Goal: Feedback & Contribution: Leave review/rating

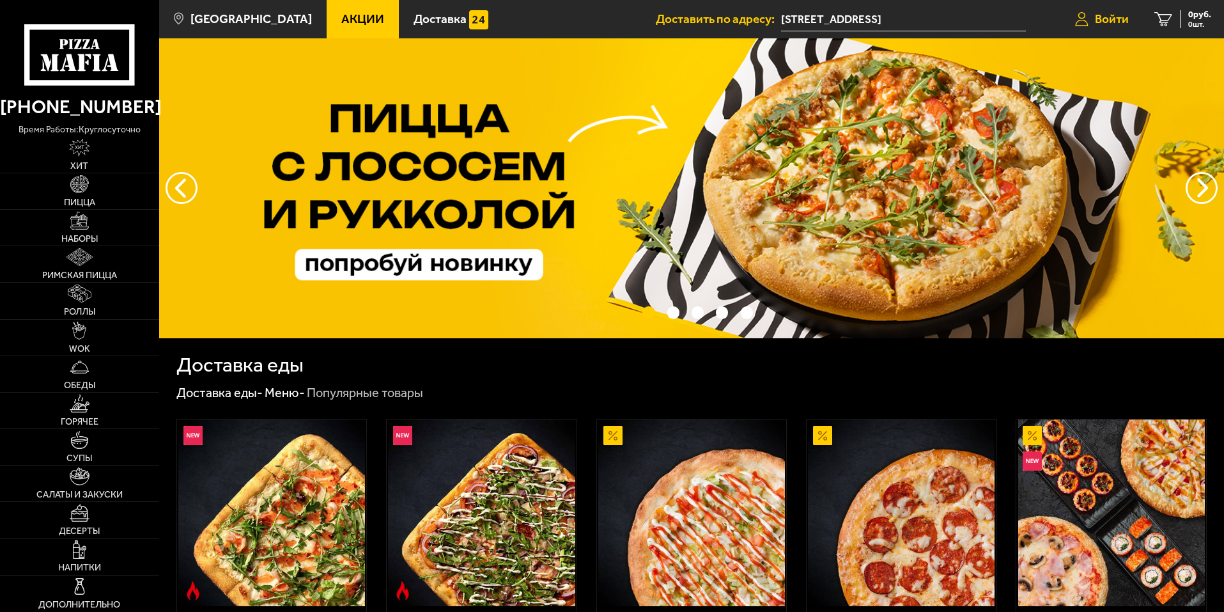
click at [1095, 19] on span "Войти" at bounding box center [1112, 19] width 34 height 12
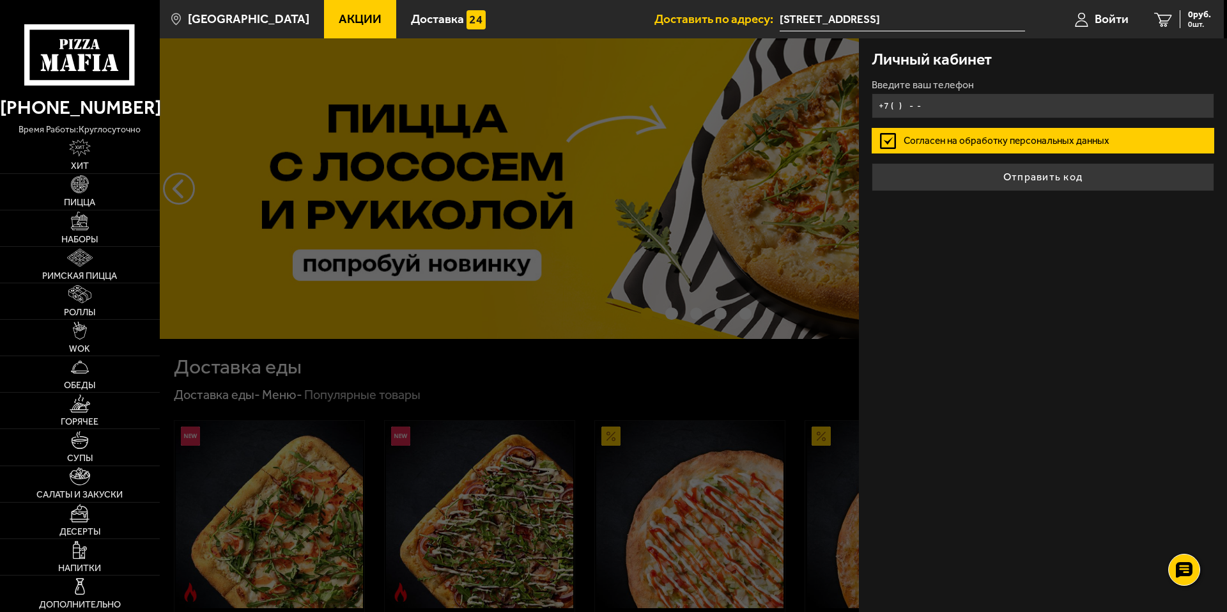
click at [920, 110] on input "+7 ( ) - -" at bounding box center [1043, 105] width 343 height 25
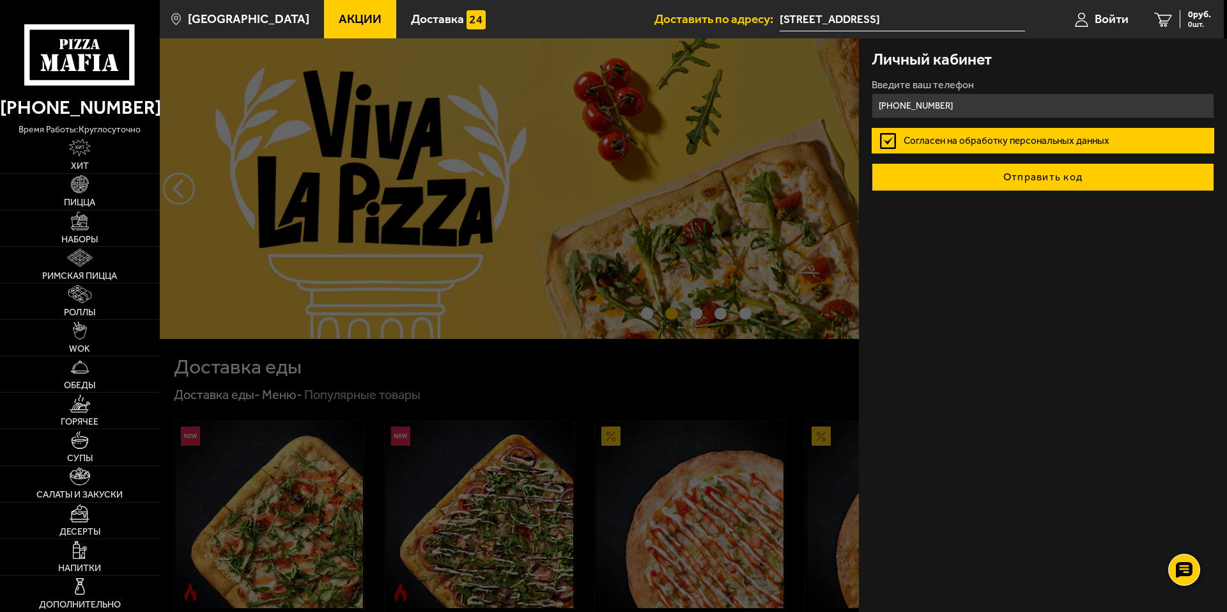
type input "[PHONE_NUMBER]"
click at [999, 176] on button "Отправить код" at bounding box center [1043, 177] width 343 height 28
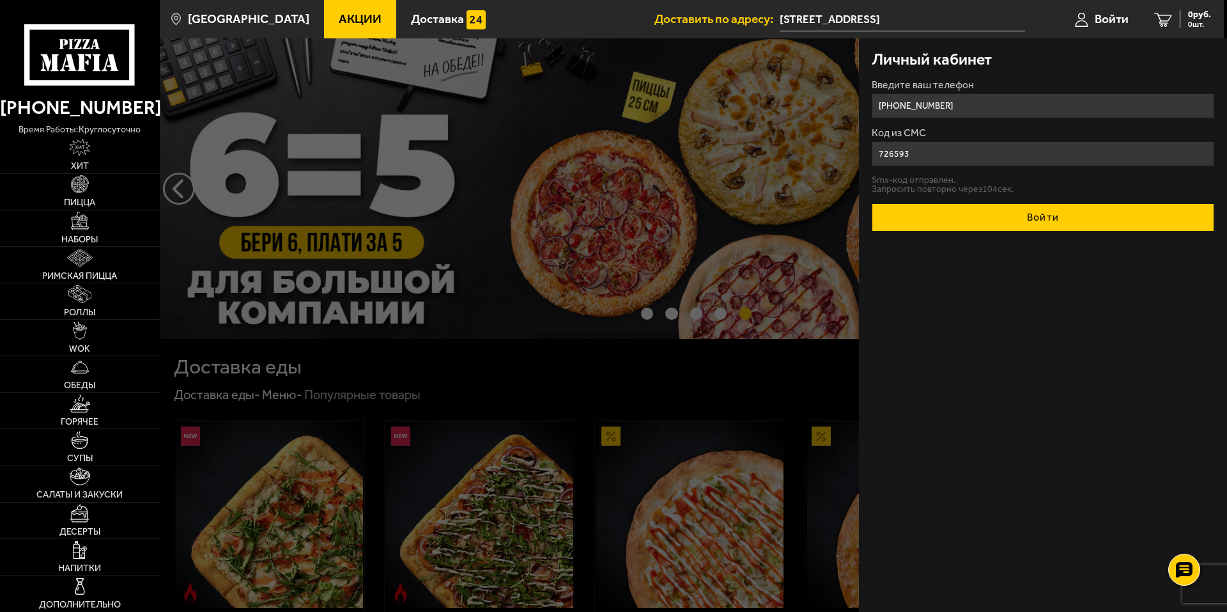
type input "726593"
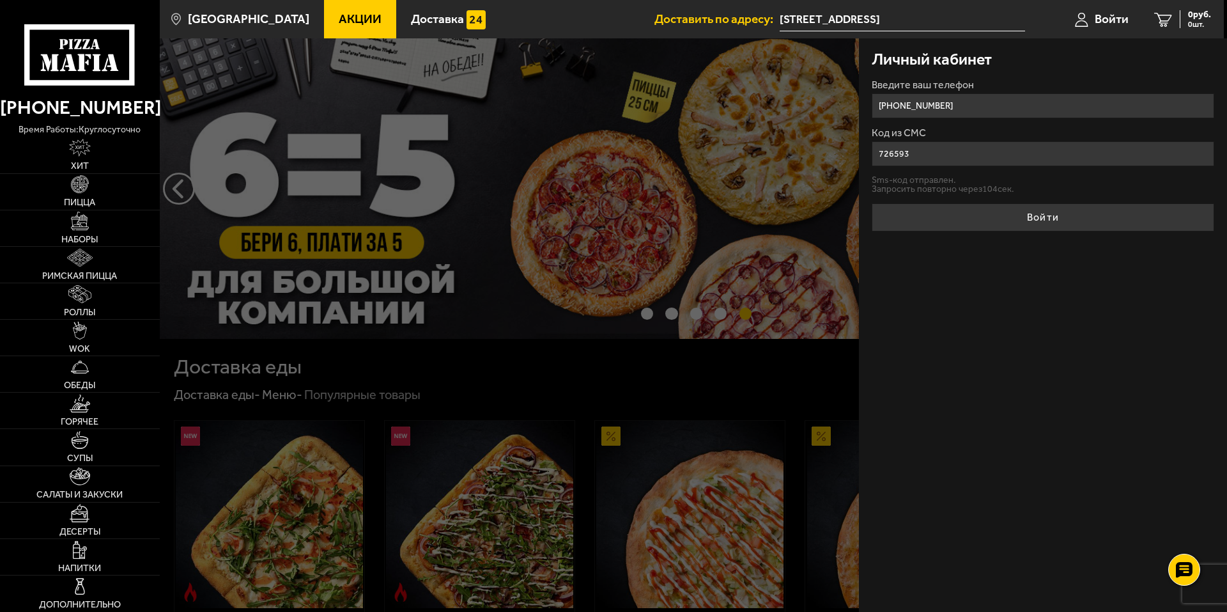
click at [1043, 222] on button "Войти" at bounding box center [1043, 217] width 343 height 28
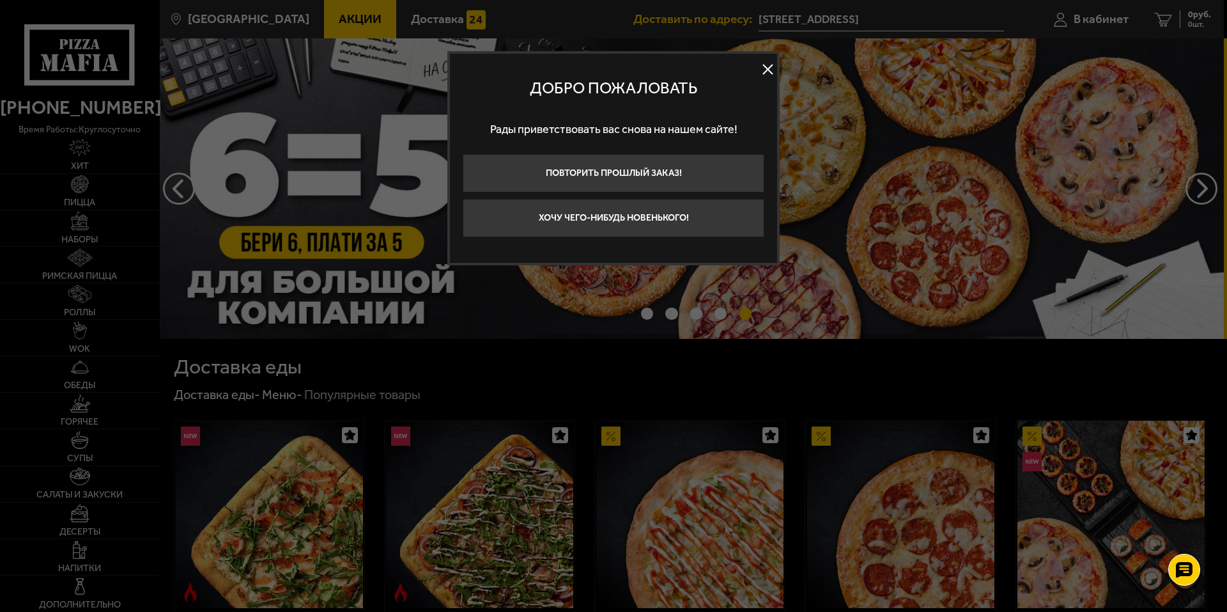
click at [768, 76] on button at bounding box center [767, 69] width 19 height 19
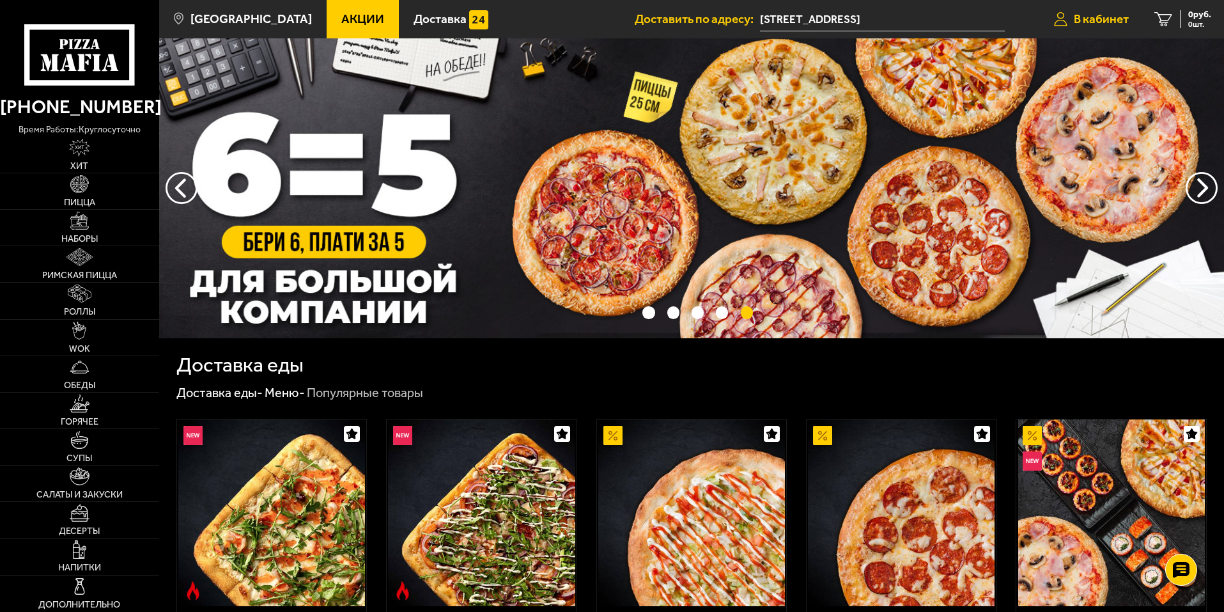
click at [1080, 21] on span "В кабинет" at bounding box center [1101, 19] width 55 height 12
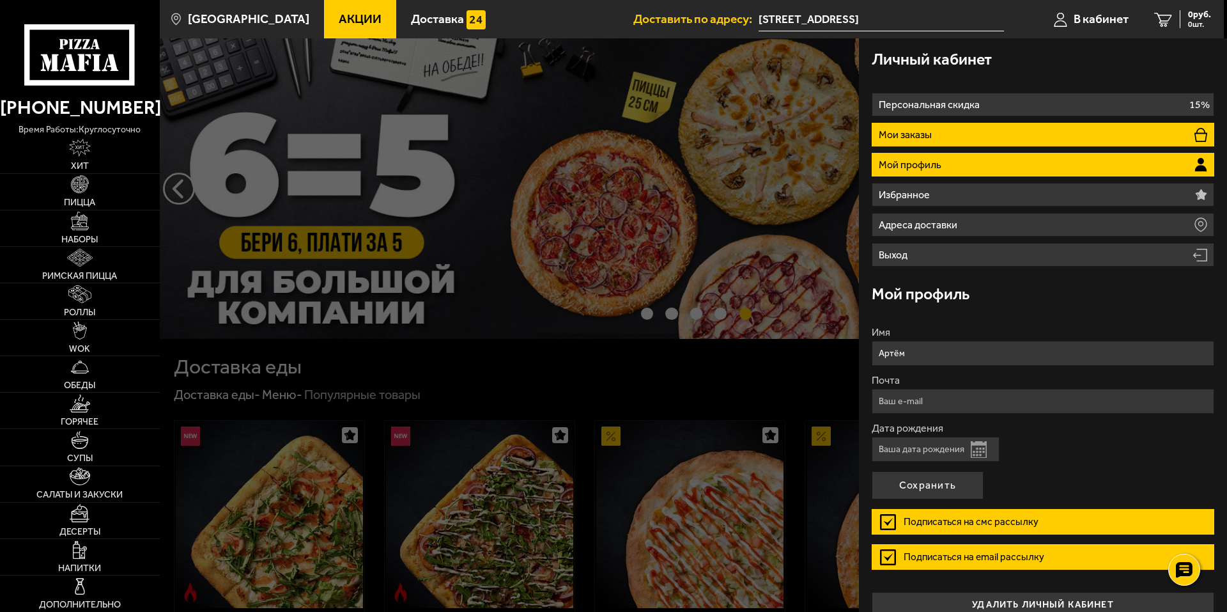
click at [946, 128] on li "Мои заказы" at bounding box center [1043, 135] width 343 height 24
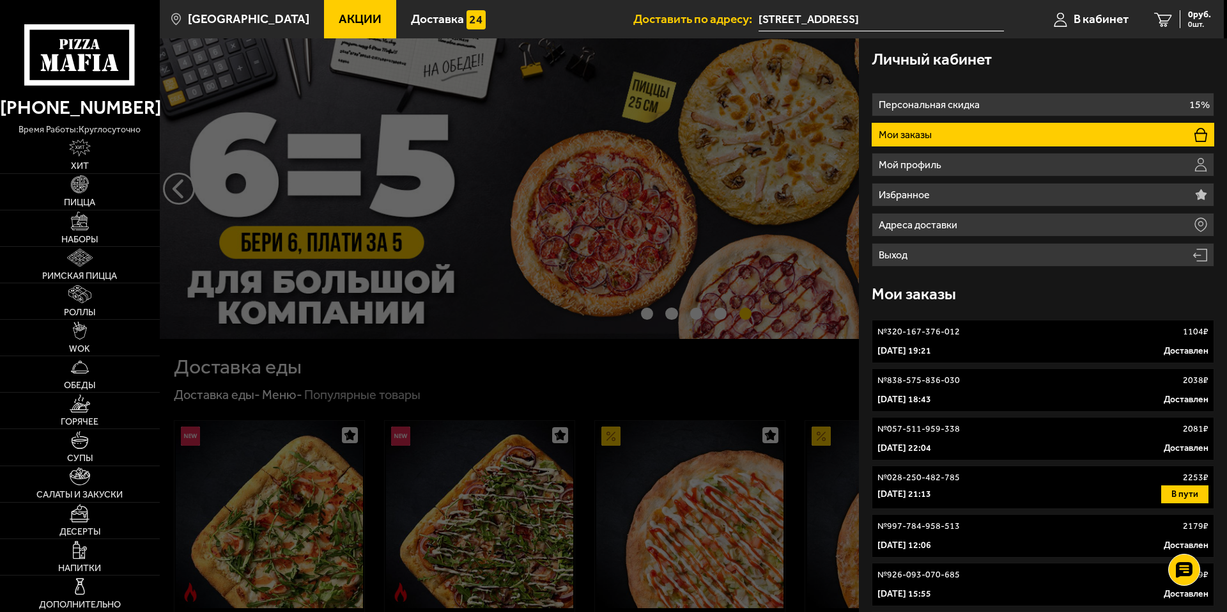
click at [929, 348] on p "[DATE] 19:21" at bounding box center [905, 351] width 54 height 13
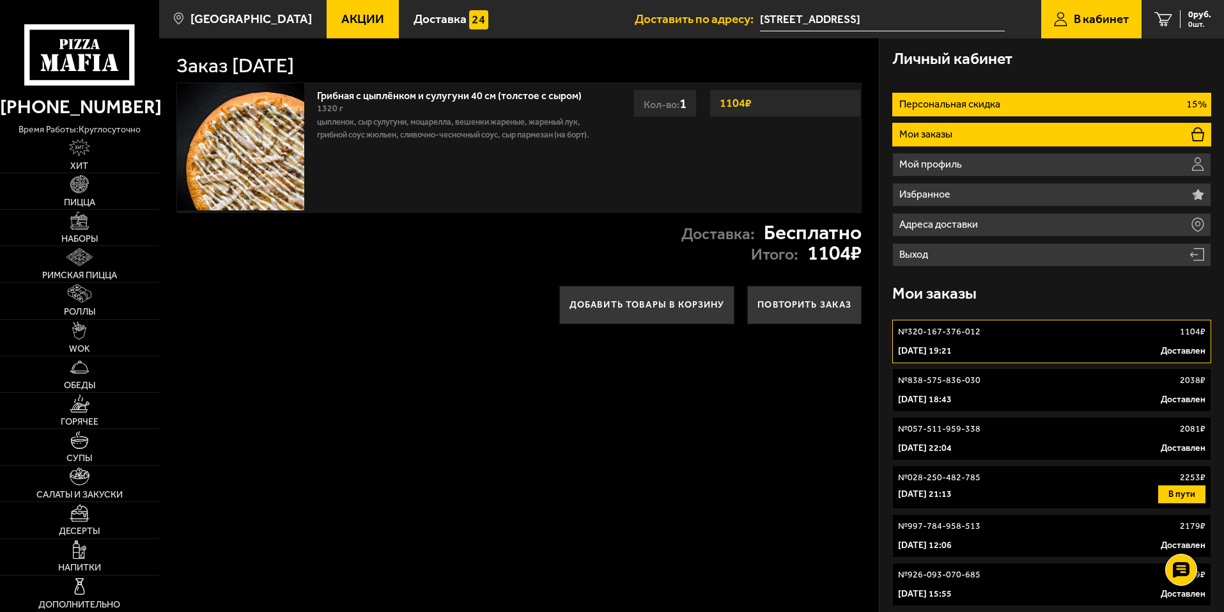
click at [952, 107] on p "Персональная скидка" at bounding box center [951, 104] width 104 height 10
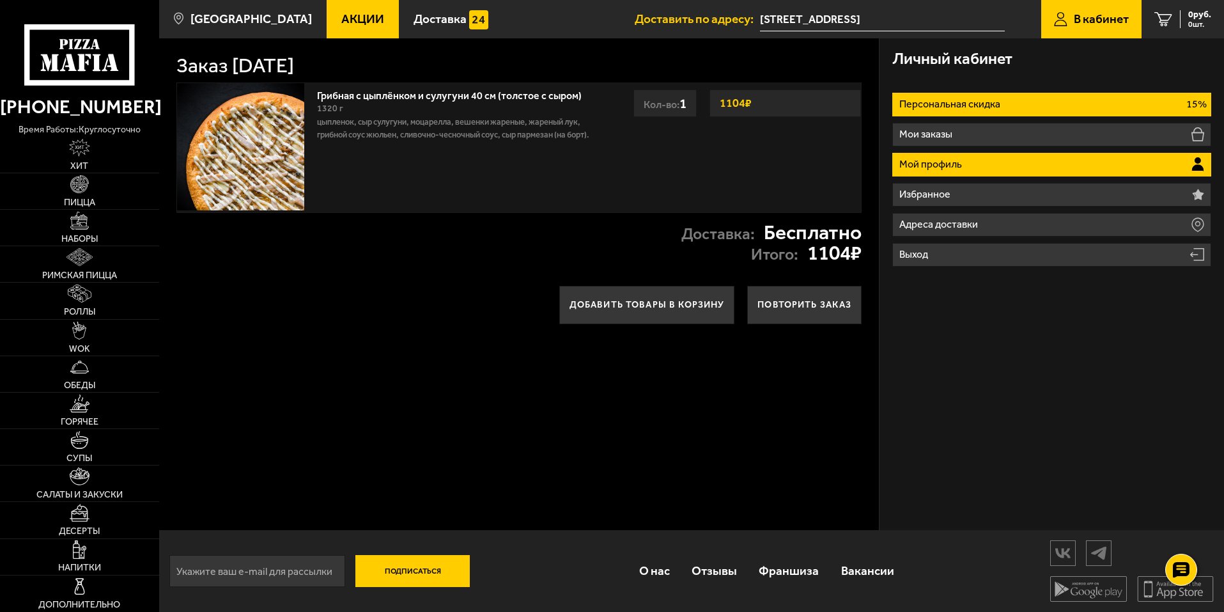
click at [933, 161] on p "Мой профиль" at bounding box center [932, 164] width 66 height 10
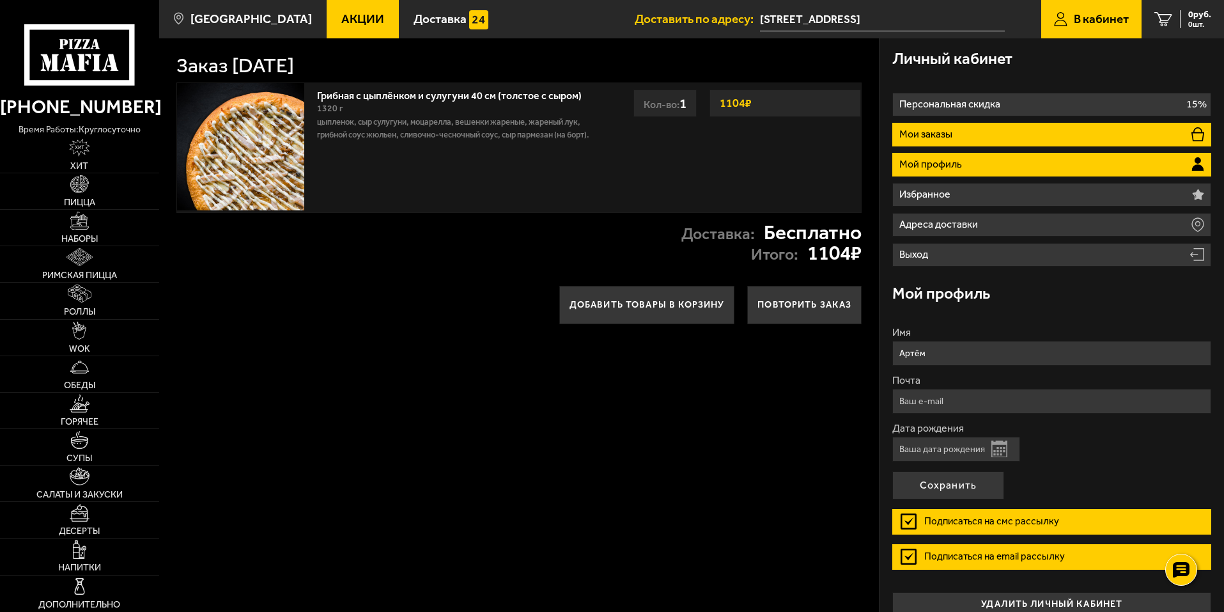
click at [941, 123] on li "Мои заказы" at bounding box center [1051, 135] width 319 height 24
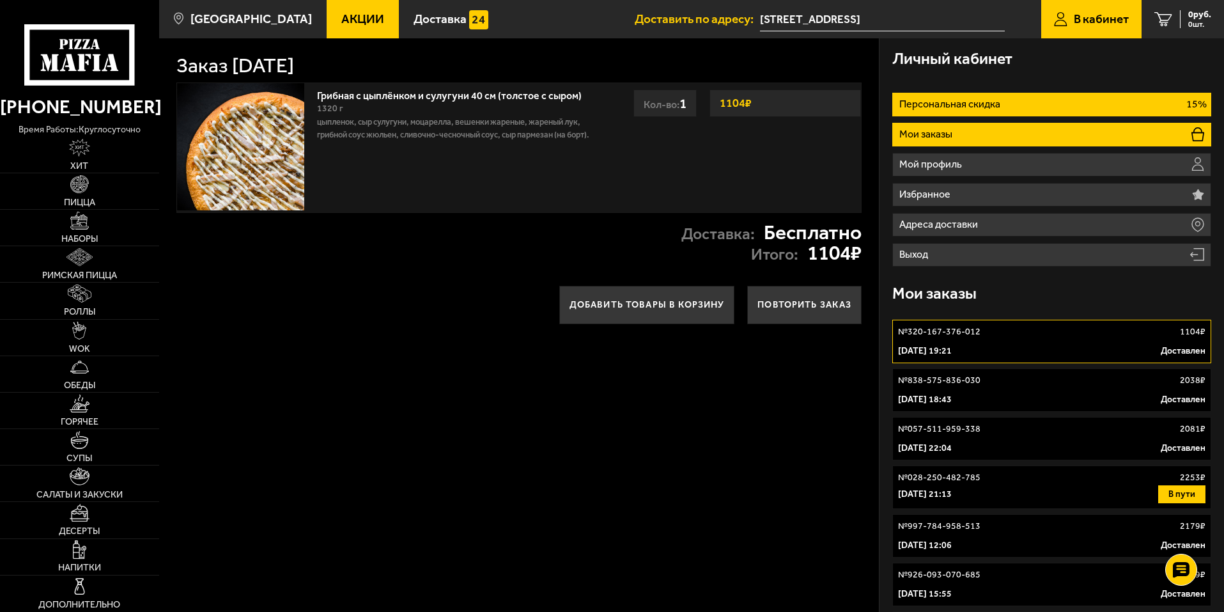
click at [945, 106] on p "Персональная скидка" at bounding box center [951, 104] width 104 height 10
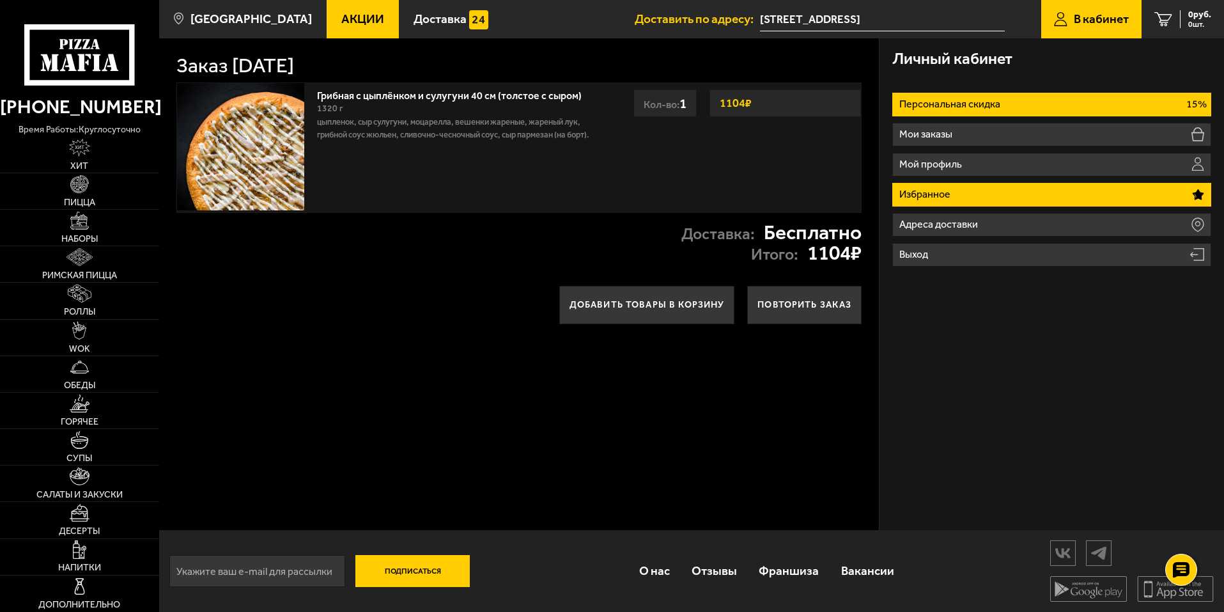
click at [961, 186] on li "Избранное" at bounding box center [1051, 195] width 319 height 24
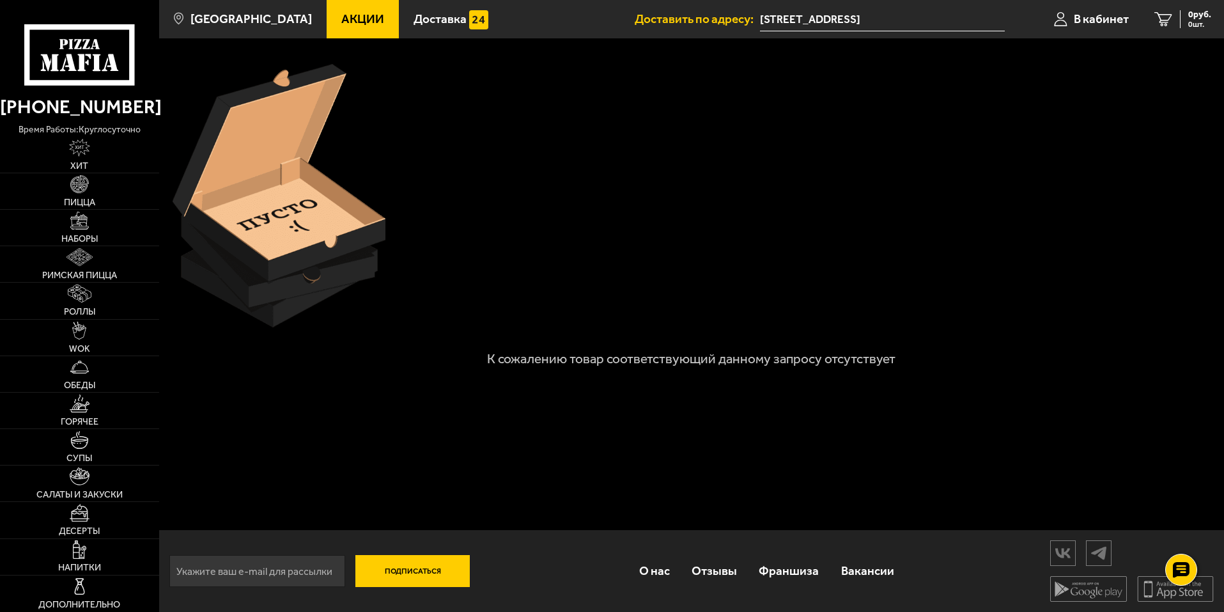
click at [65, 37] on icon at bounding box center [79, 54] width 110 height 61
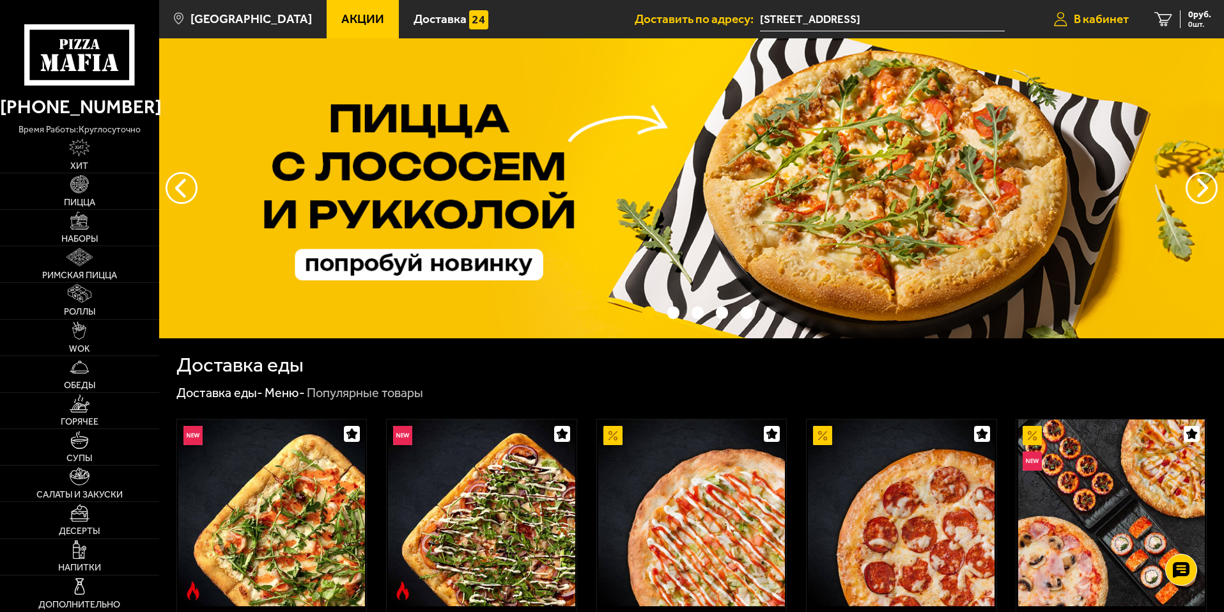
click at [1073, 22] on link "В кабинет" at bounding box center [1091, 19] width 100 height 38
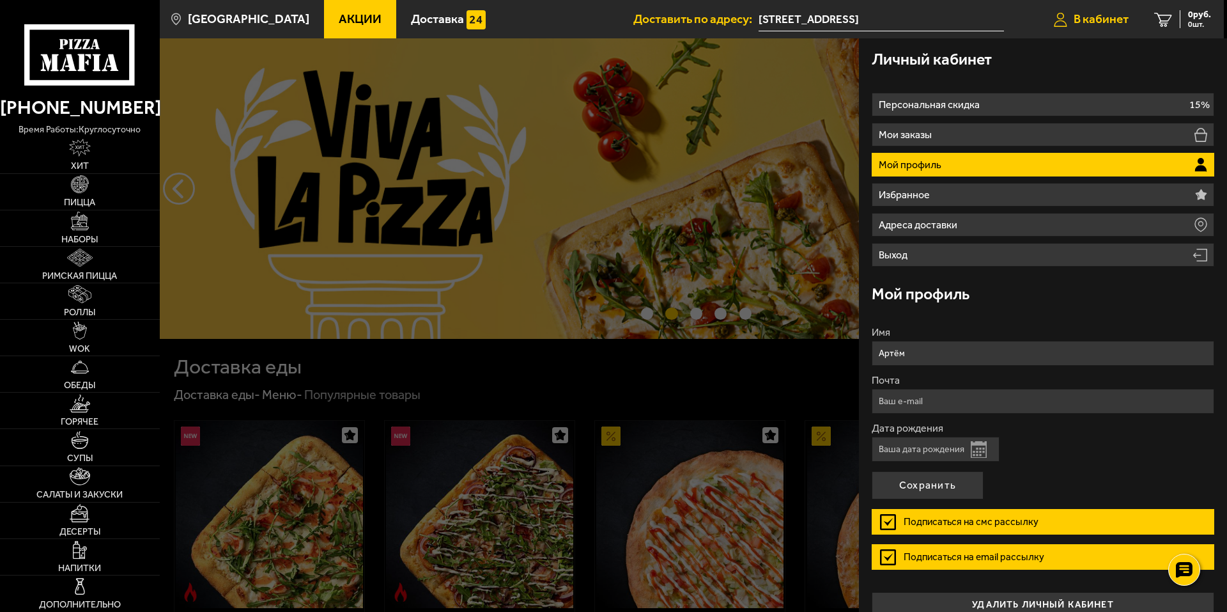
click at [1084, 19] on span "В кабинет" at bounding box center [1101, 19] width 55 height 12
click at [1179, 573] on use at bounding box center [1184, 570] width 19 height 18
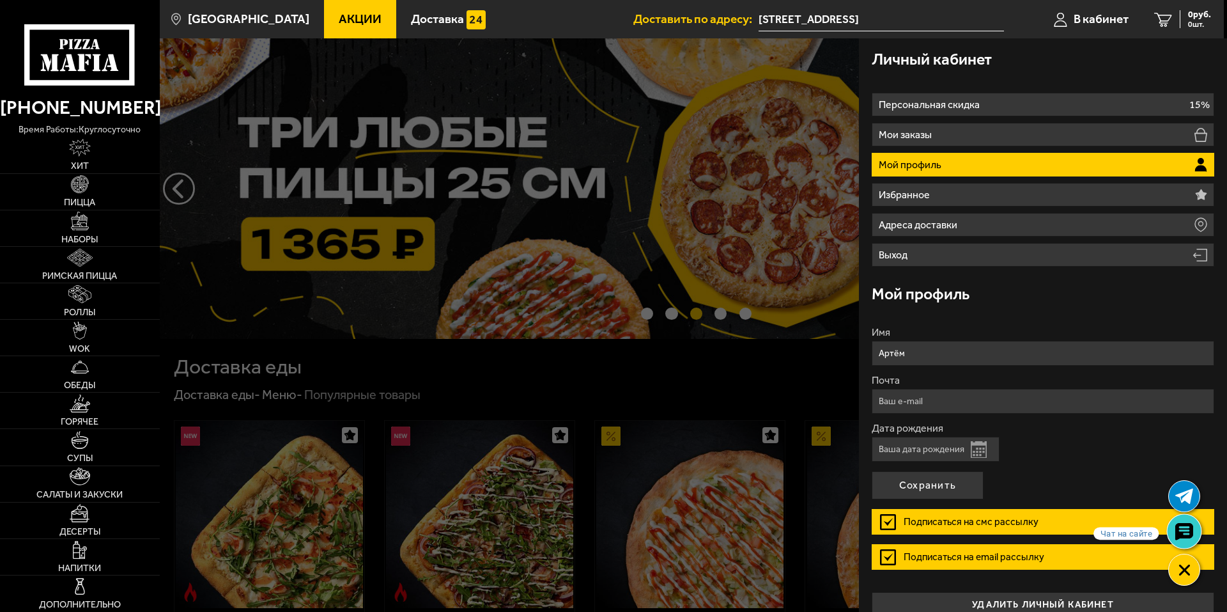
click at [1187, 535] on use at bounding box center [1184, 531] width 19 height 18
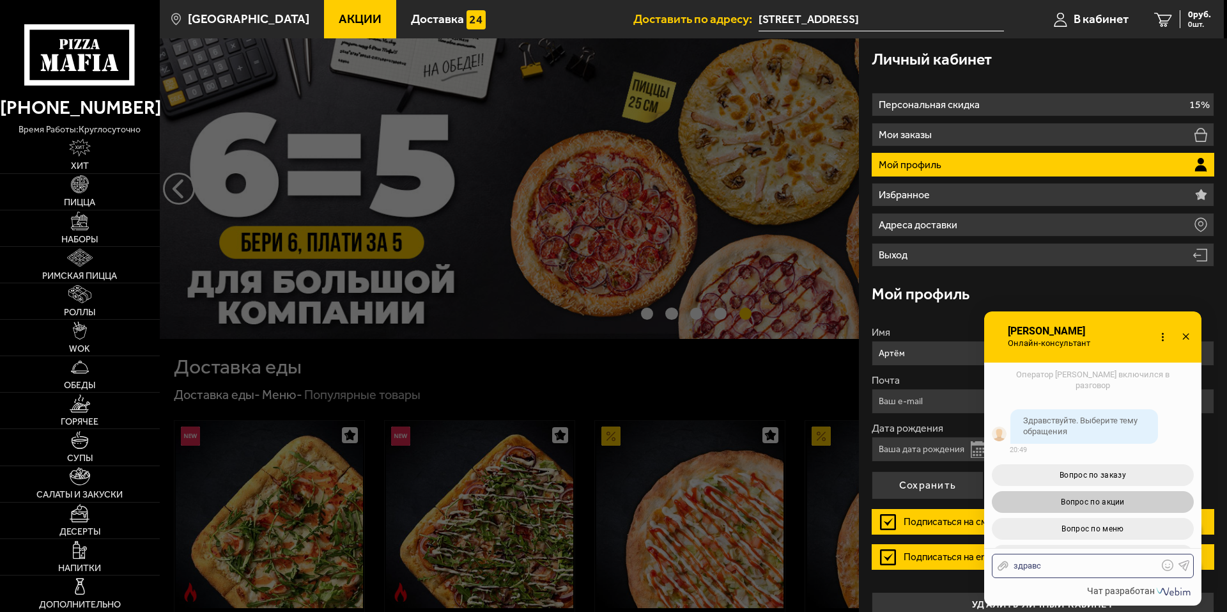
scroll to position [75, 0]
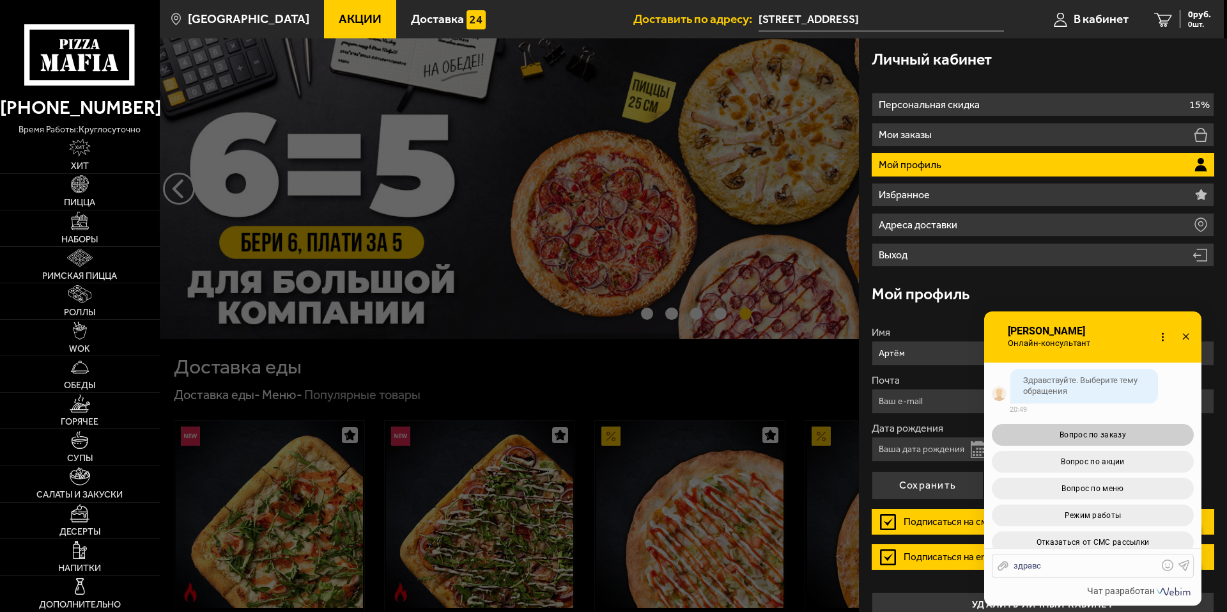
click at [1115, 433] on span "Вопрос по заказу" at bounding box center [1093, 434] width 66 height 9
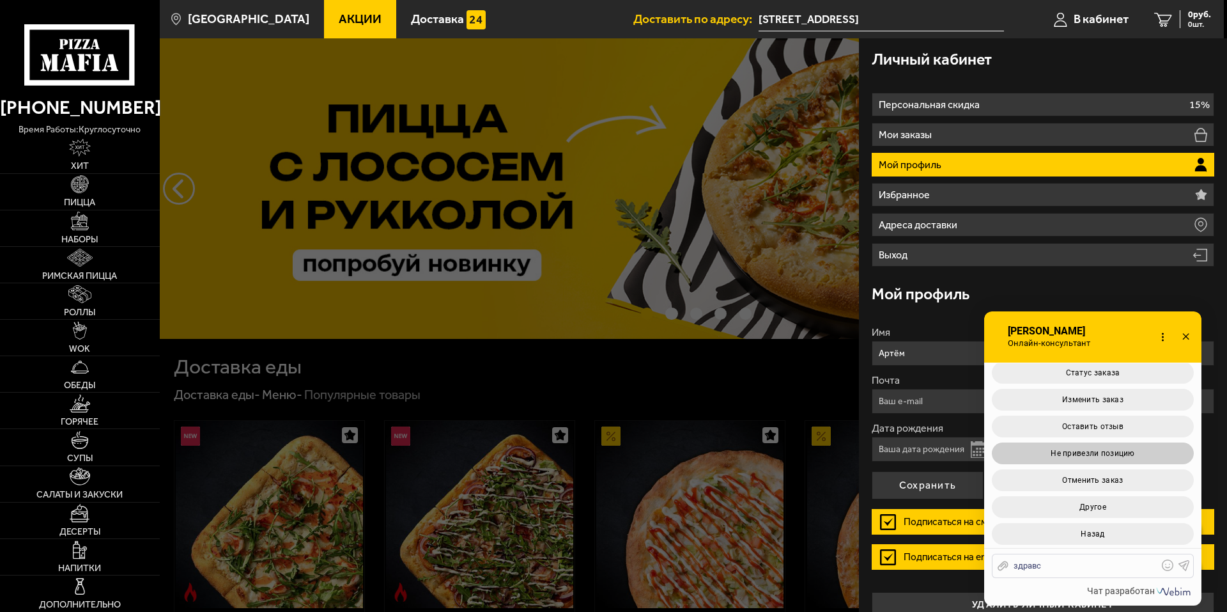
scroll to position [431, 0]
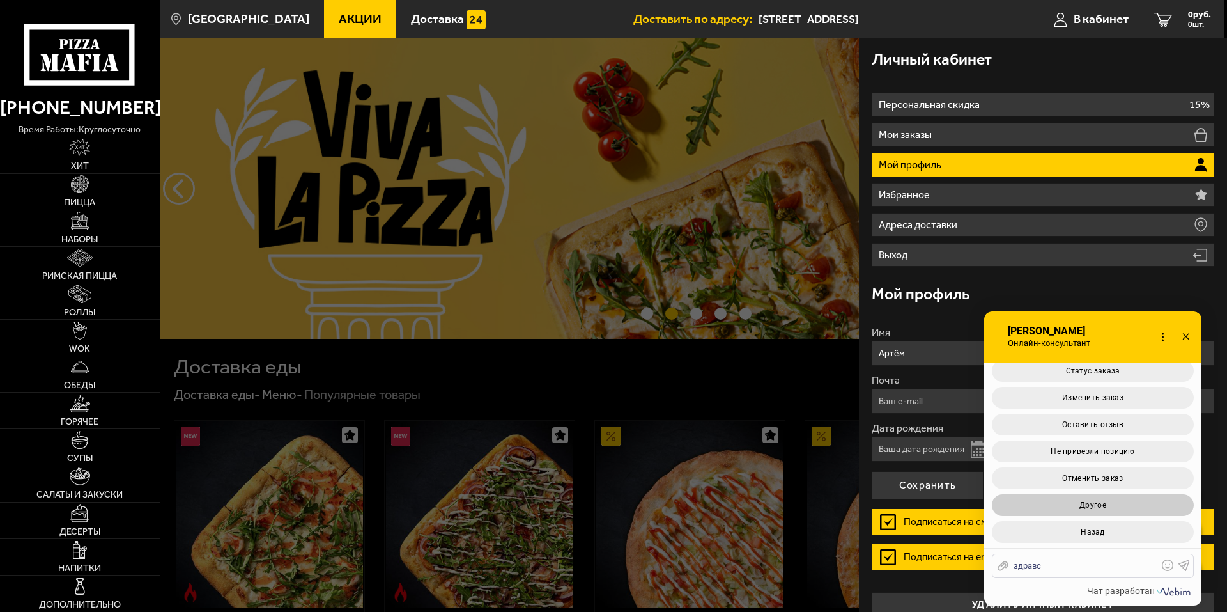
click at [1096, 501] on span "Другое" at bounding box center [1093, 505] width 27 height 9
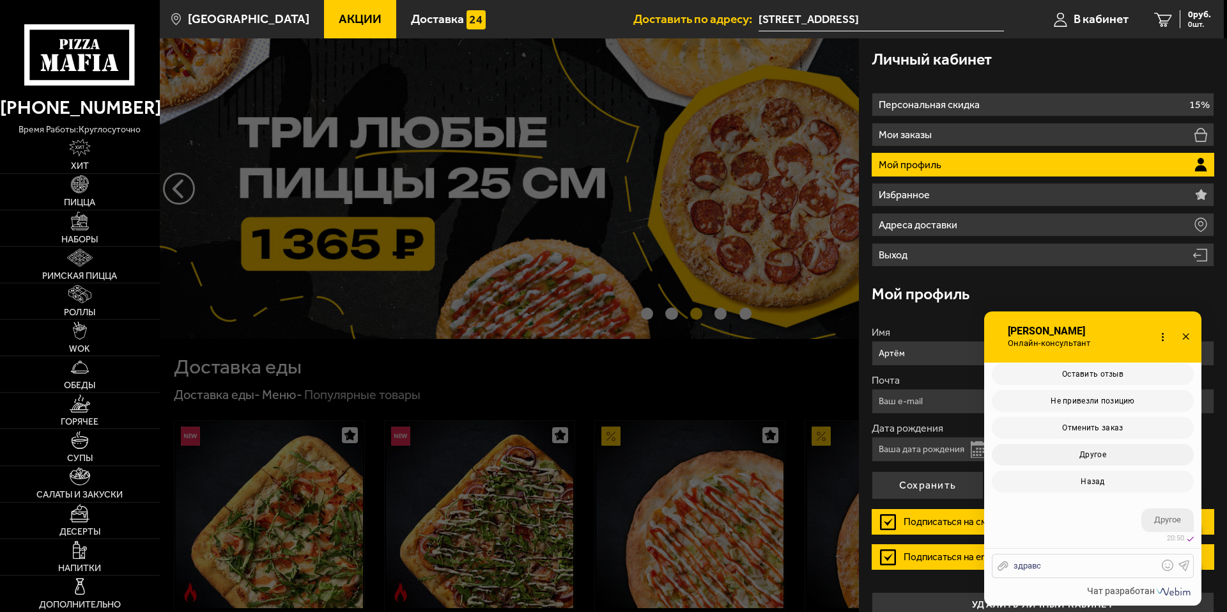
scroll to position [603, 0]
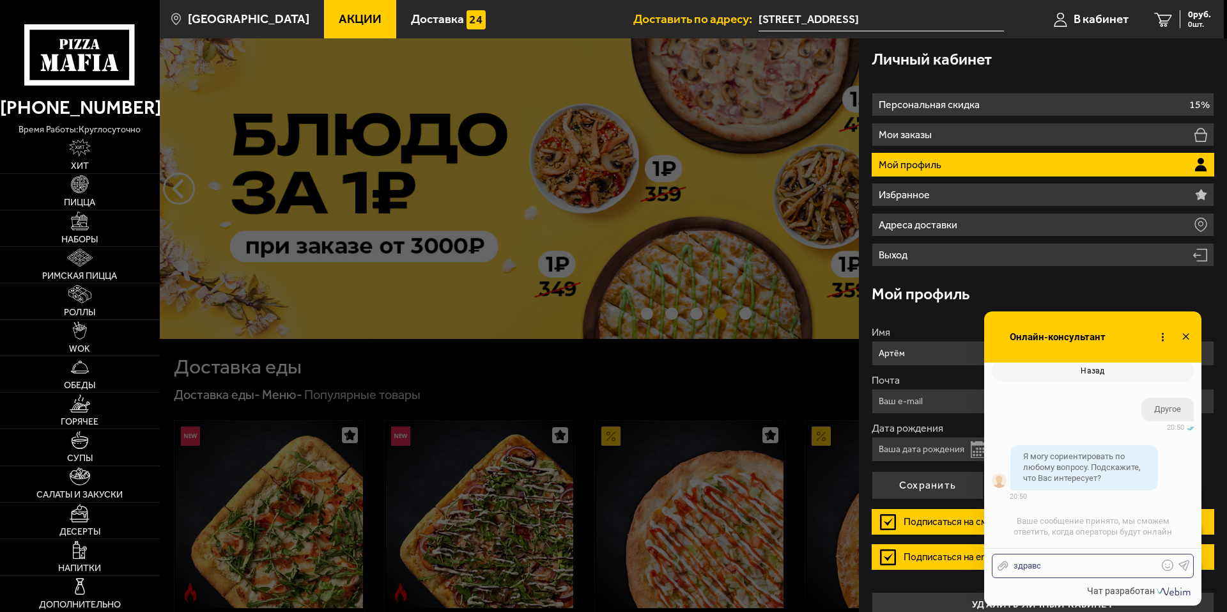
click at [1057, 560] on div "здравс" at bounding box center [1084, 566] width 150 height 12
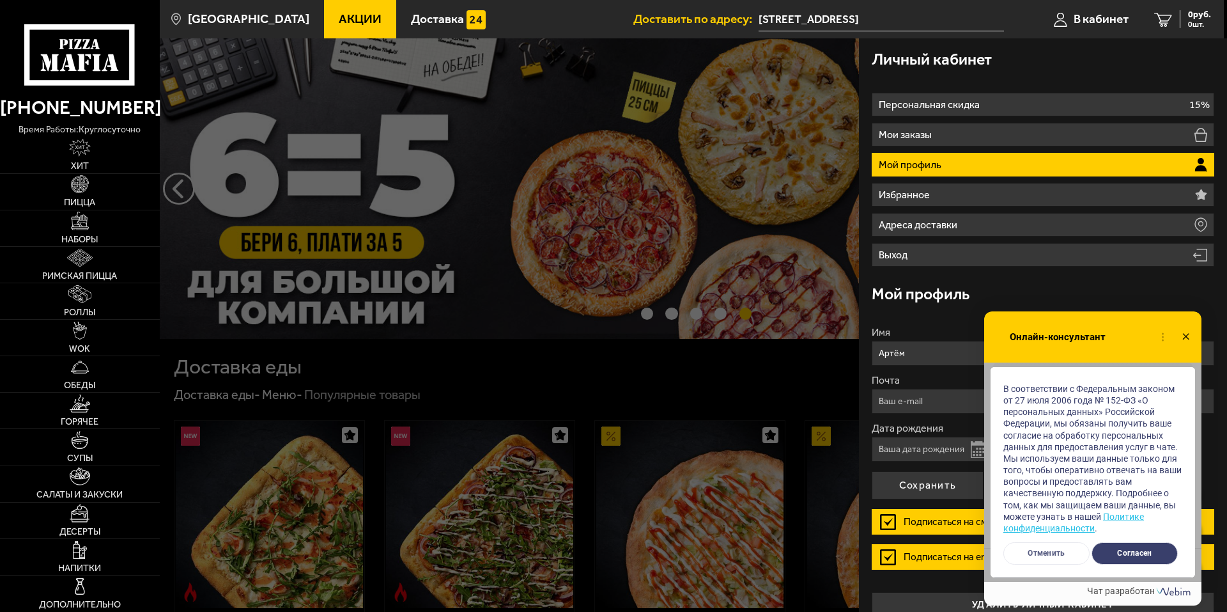
click at [1068, 551] on button "Отменить" at bounding box center [1047, 553] width 86 height 22
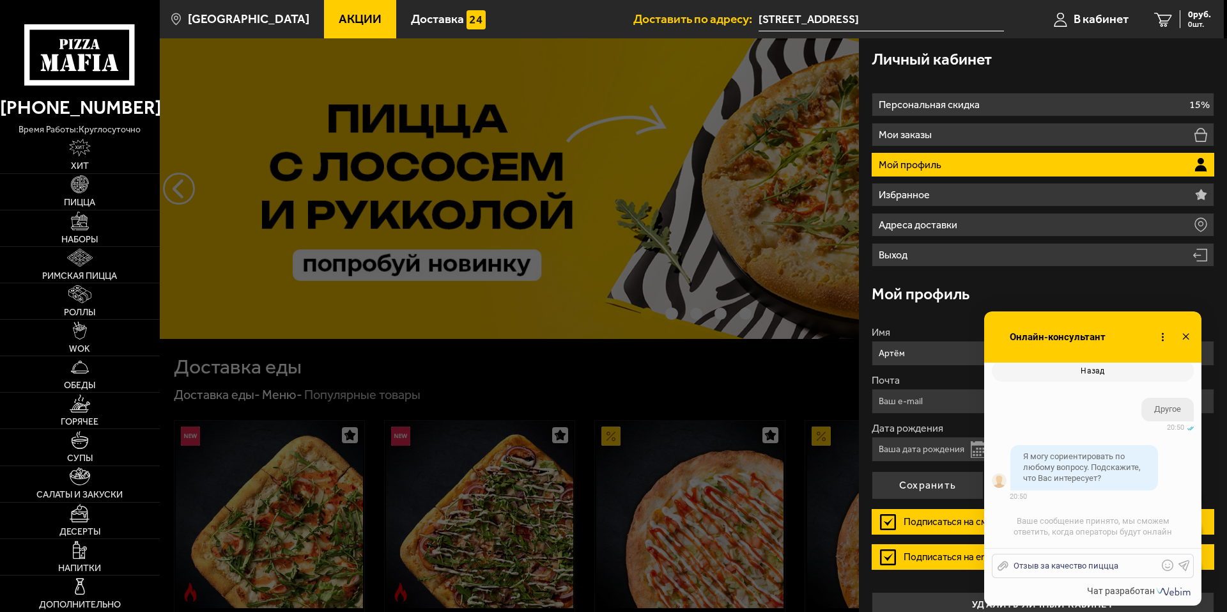
click at [1135, 571] on div "Отправить файл Отзыв за качество пиццца Текст..." at bounding box center [1093, 566] width 202 height 24
click at [1127, 561] on div "Отзыв за качество пиццца" at bounding box center [1084, 566] width 150 height 12
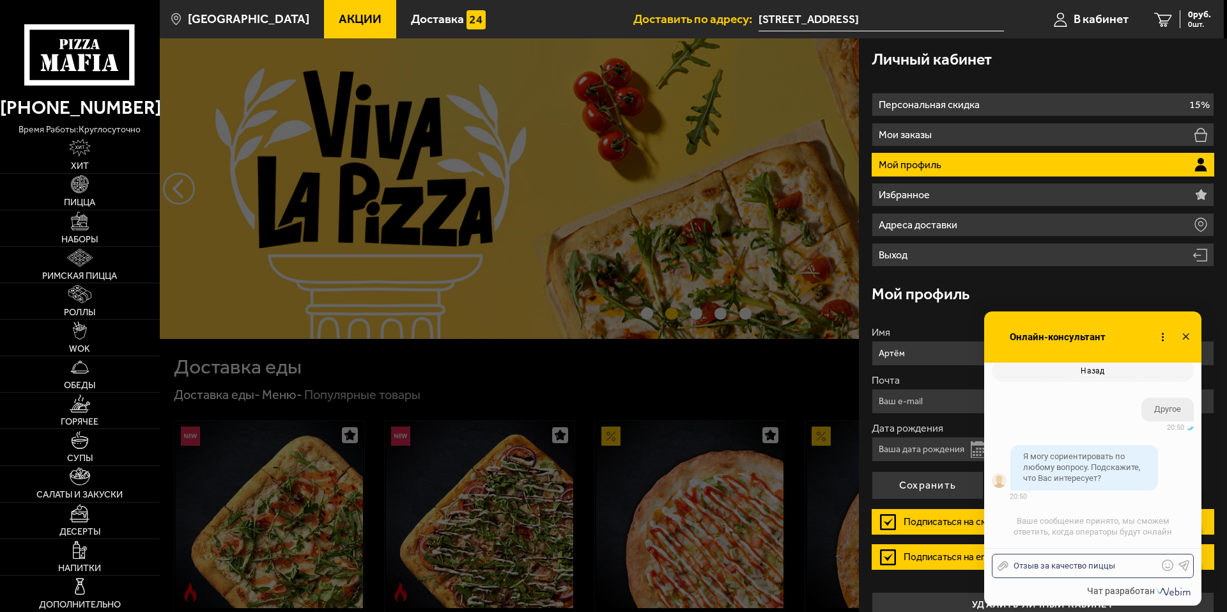
click at [1181, 561] on icon at bounding box center [1185, 565] width 12 height 12
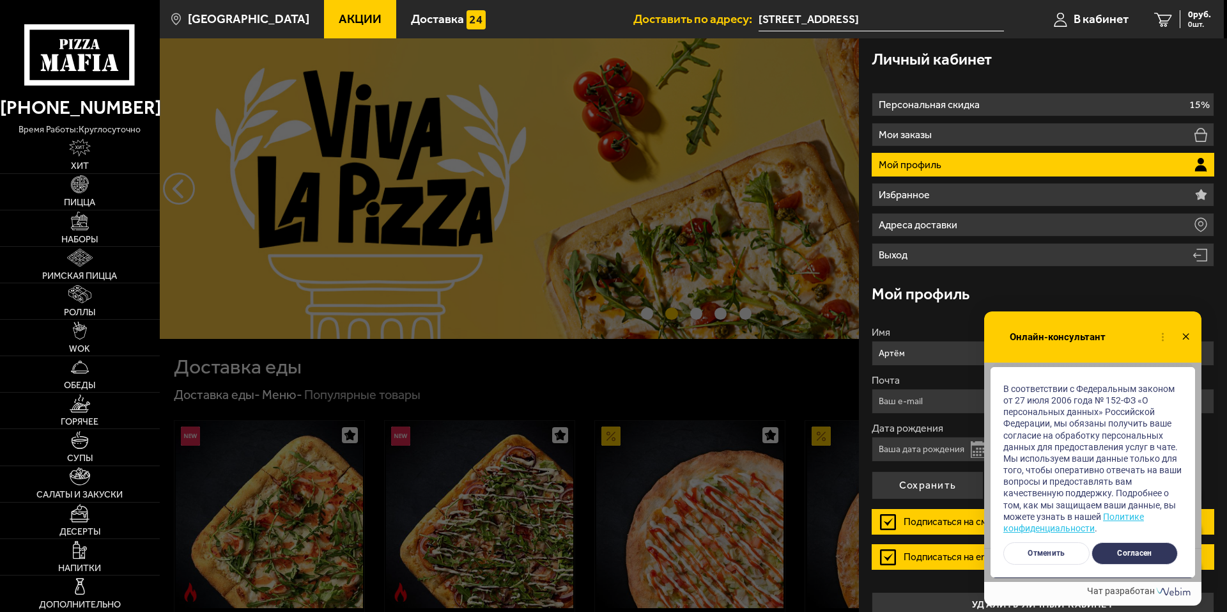
click at [1144, 557] on button "Согласен" at bounding box center [1135, 553] width 86 height 22
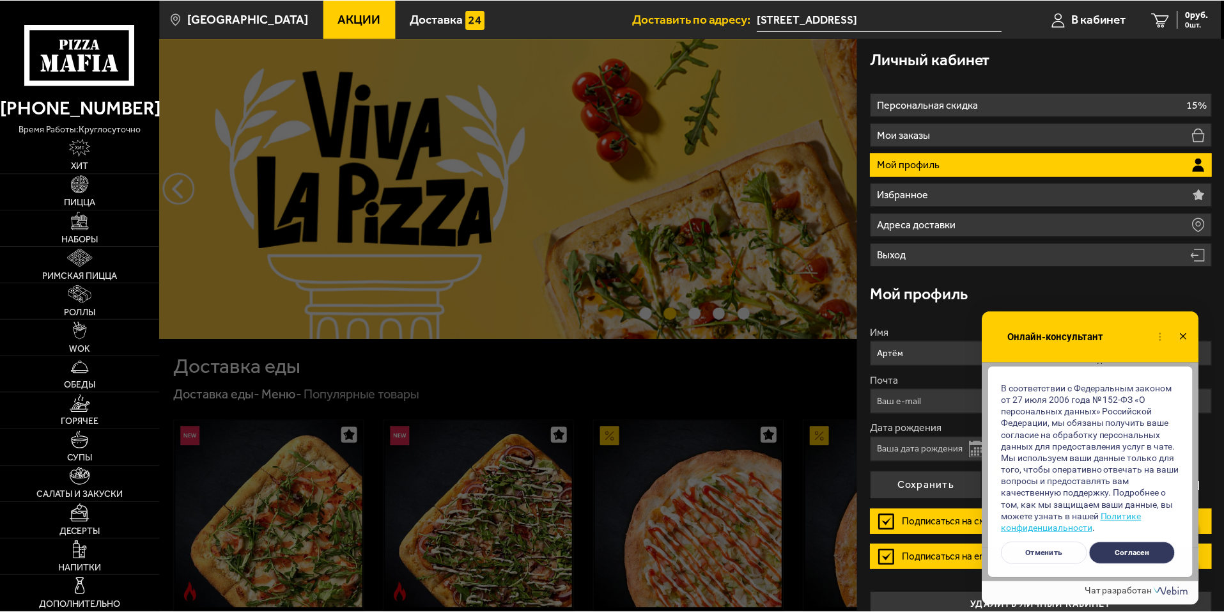
scroll to position [653, 0]
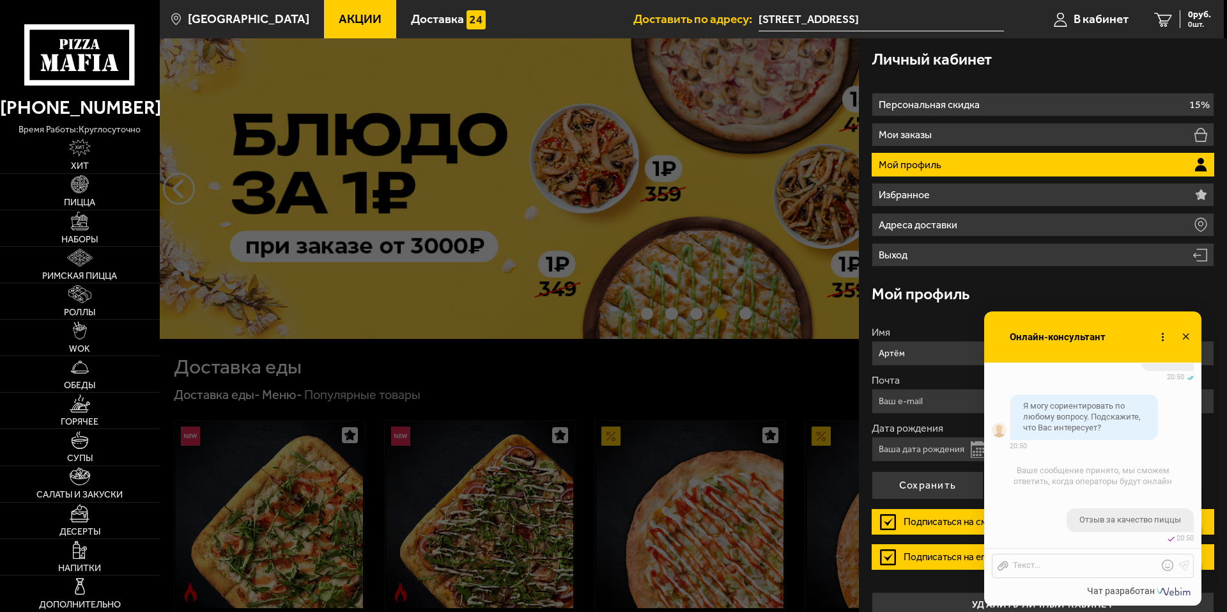
click at [272, 191] on div at bounding box center [773, 344] width 1227 height 612
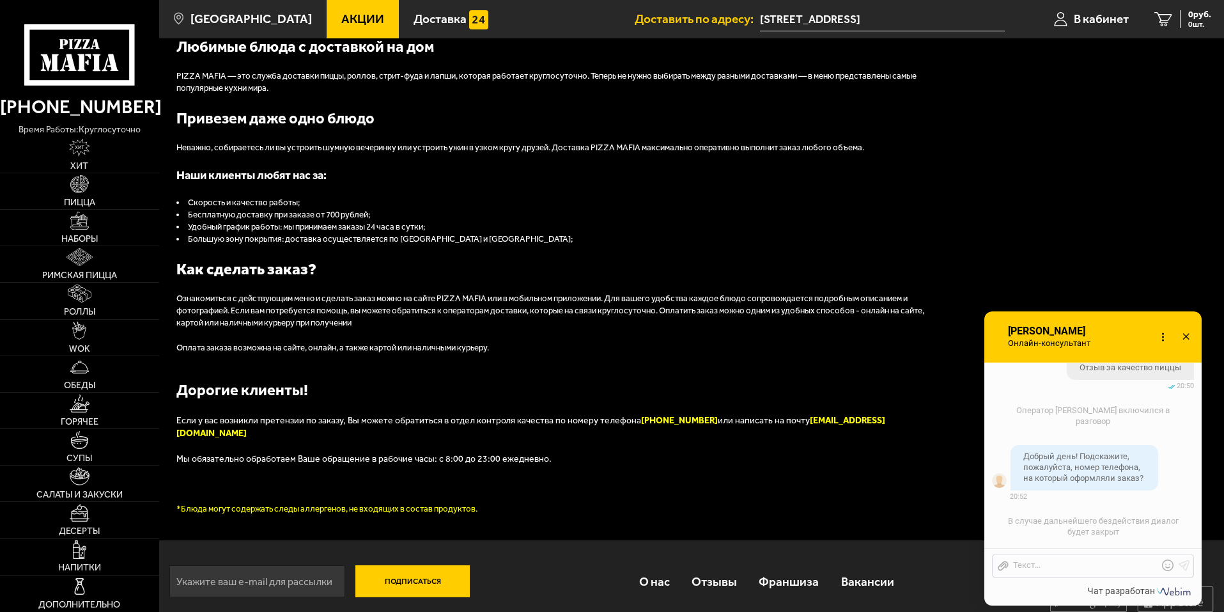
scroll to position [836, 0]
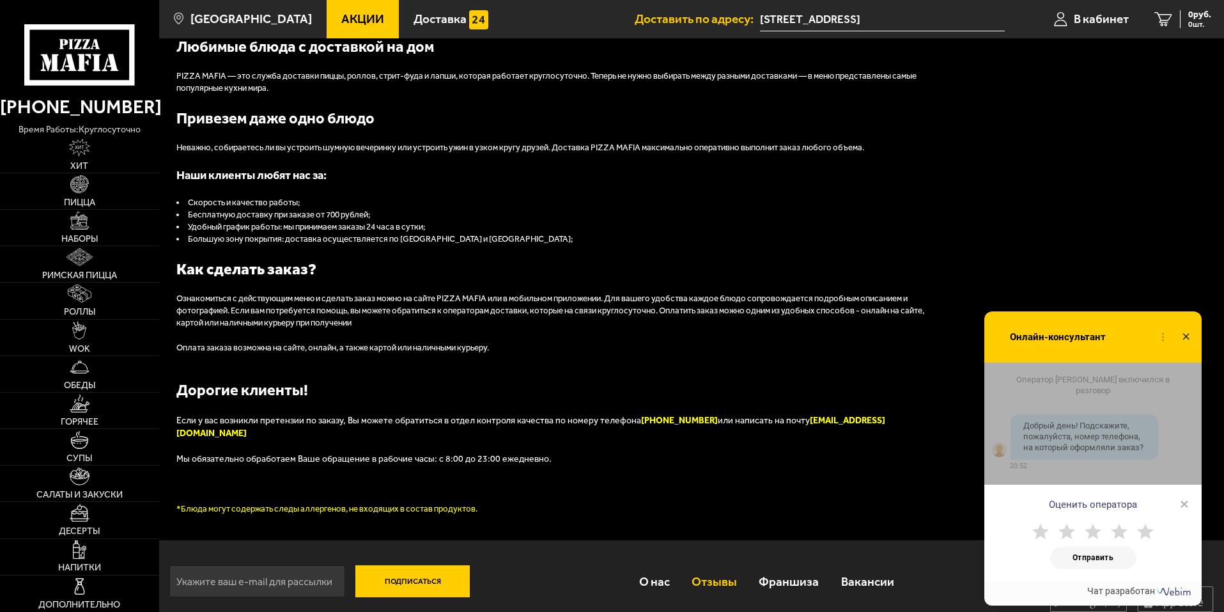
click at [711, 570] on link "Отзывы" at bounding box center [714, 582] width 67 height 42
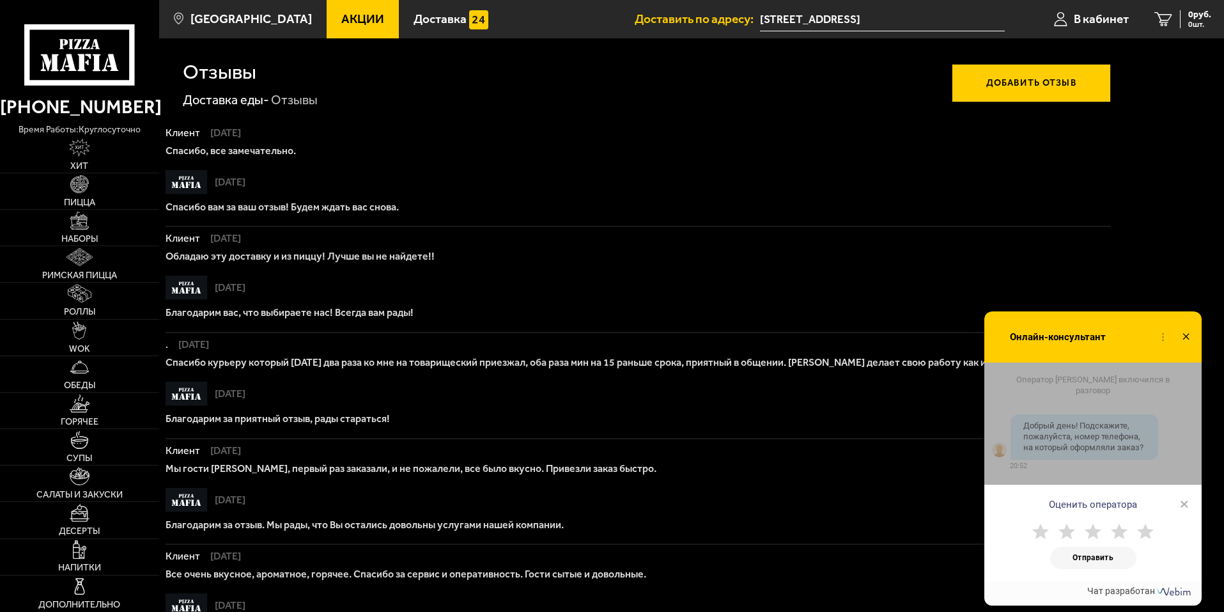
click at [1186, 336] on use at bounding box center [1186, 336] width 6 height 6
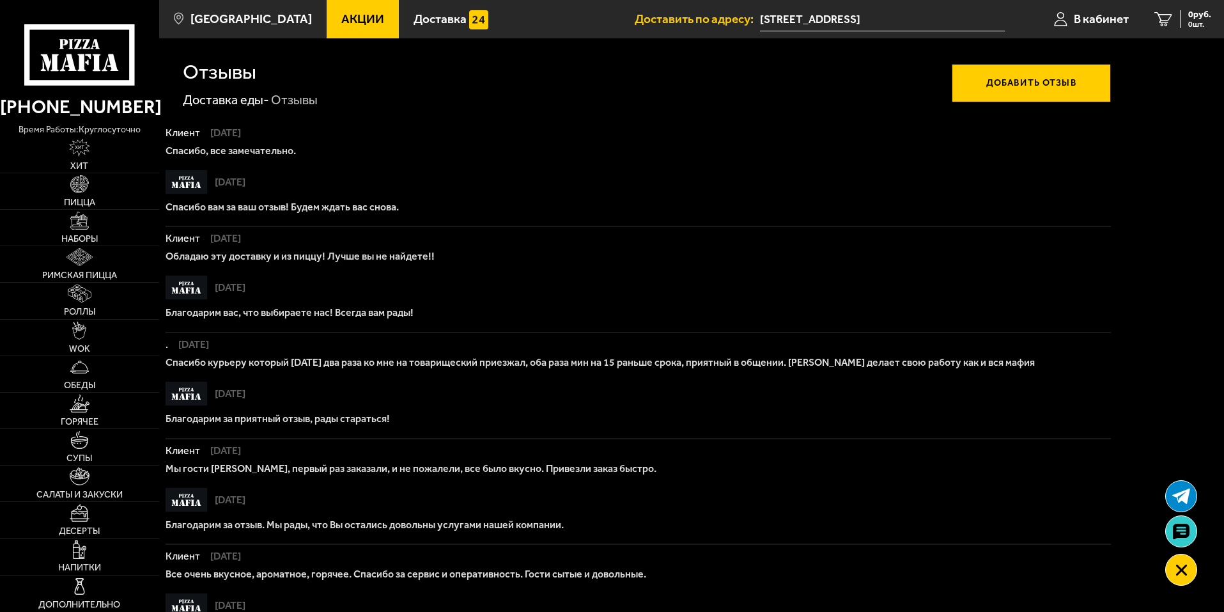
click at [997, 80] on button "Добавить отзыв" at bounding box center [1031, 83] width 159 height 38
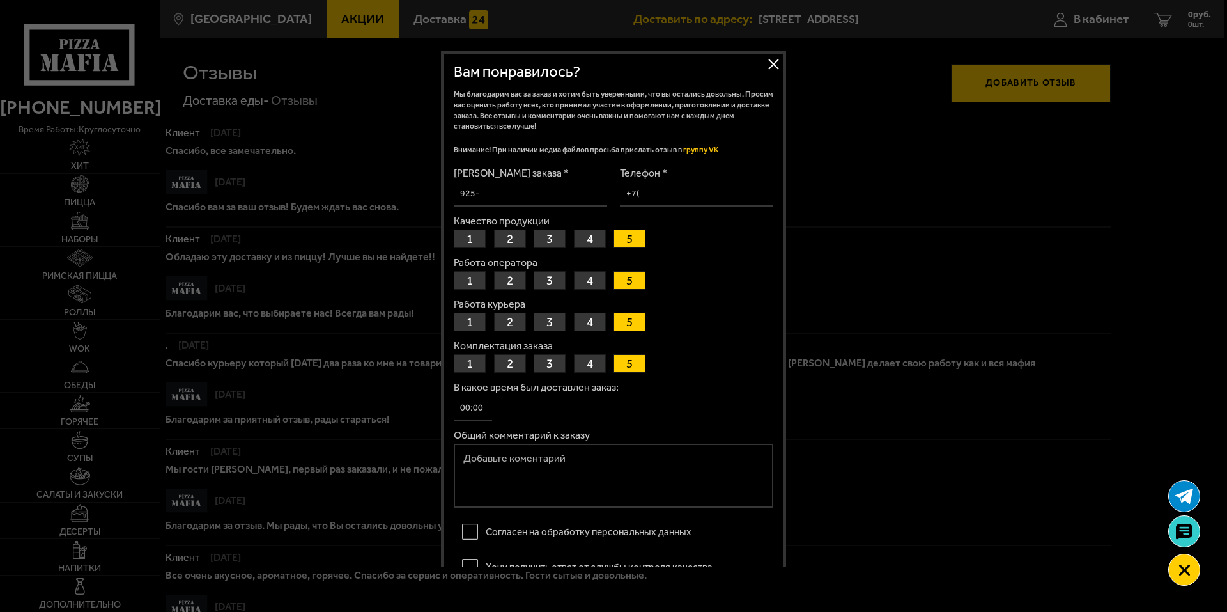
click at [771, 62] on button "Закрыть" at bounding box center [773, 63] width 19 height 19
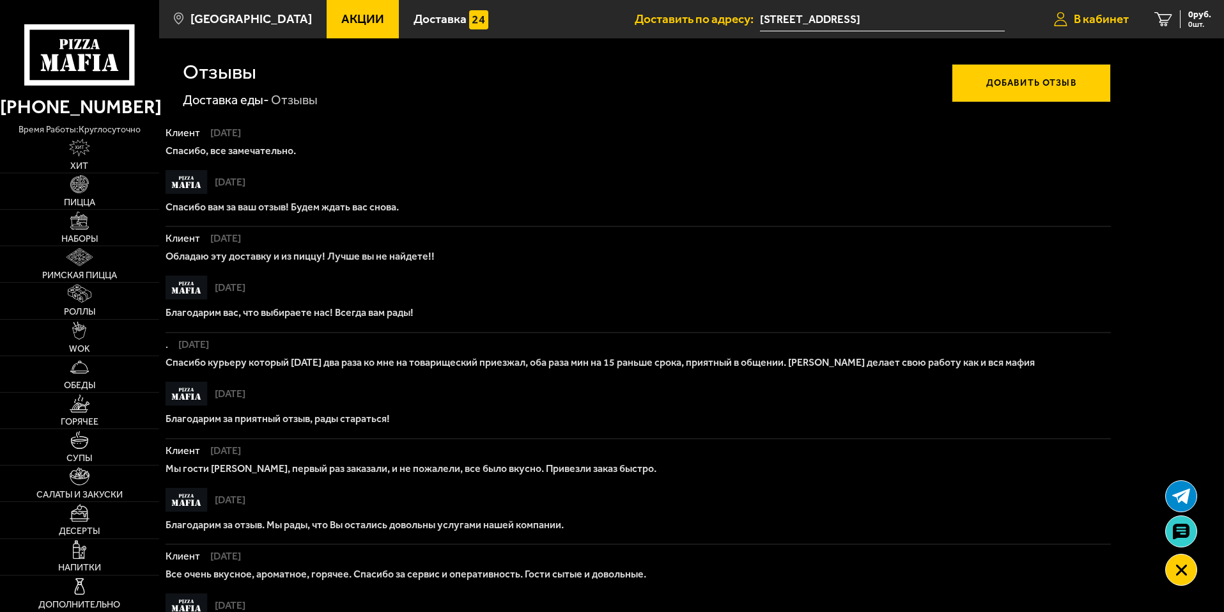
click at [1074, 14] on span "В кабинет" at bounding box center [1101, 19] width 55 height 12
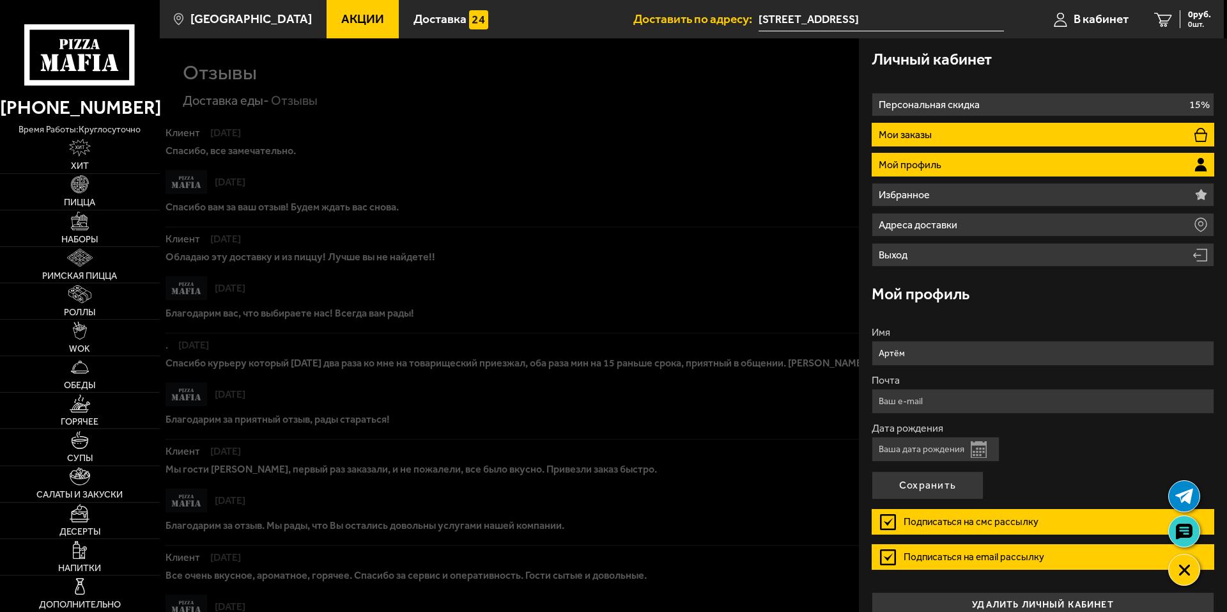
click at [958, 134] on li "Мои заказы" at bounding box center [1043, 135] width 343 height 24
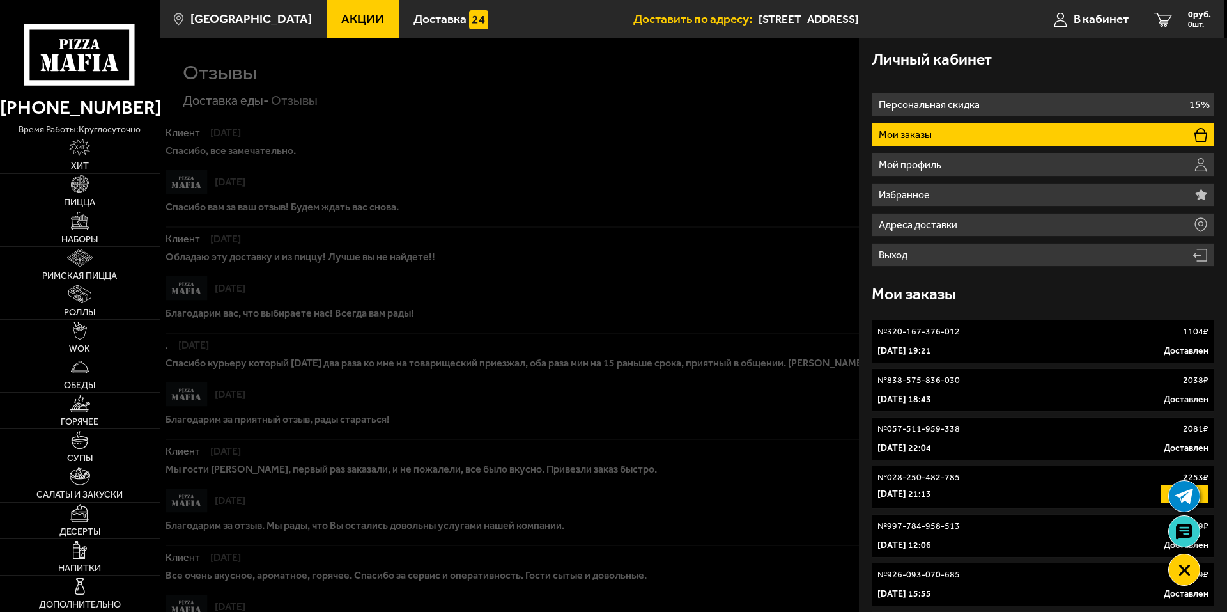
click at [964, 336] on div "№ 320-167-376-012 1104 ₽" at bounding box center [1043, 331] width 331 height 13
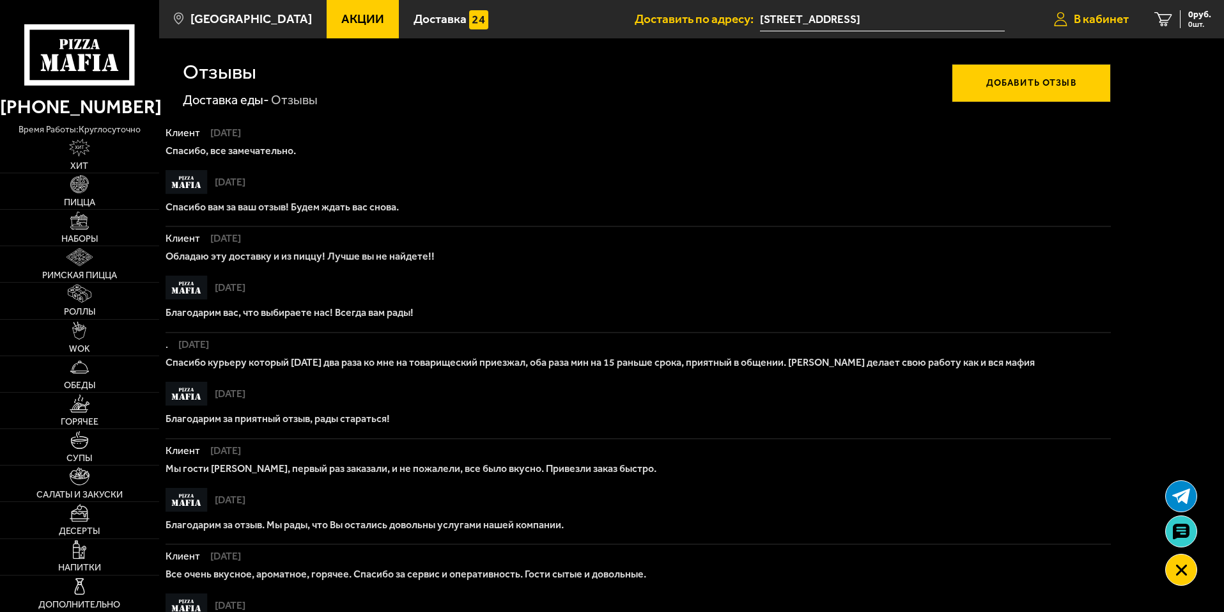
click at [1100, 13] on span "В кабинет" at bounding box center [1101, 19] width 55 height 12
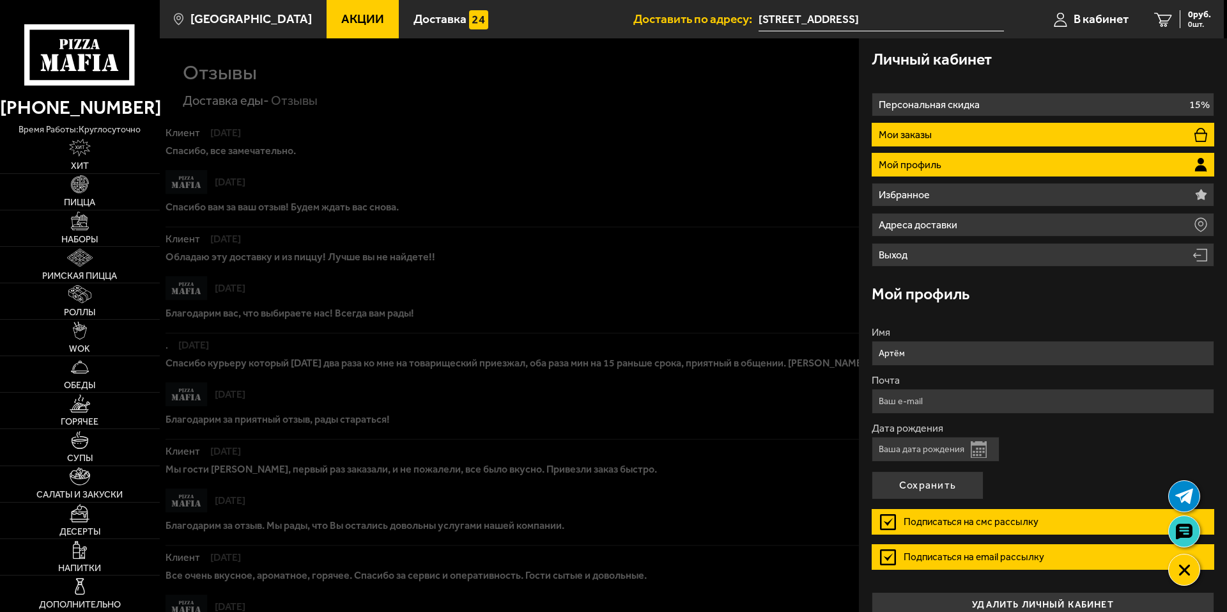
click at [981, 127] on li "Мои заказы" at bounding box center [1043, 135] width 343 height 24
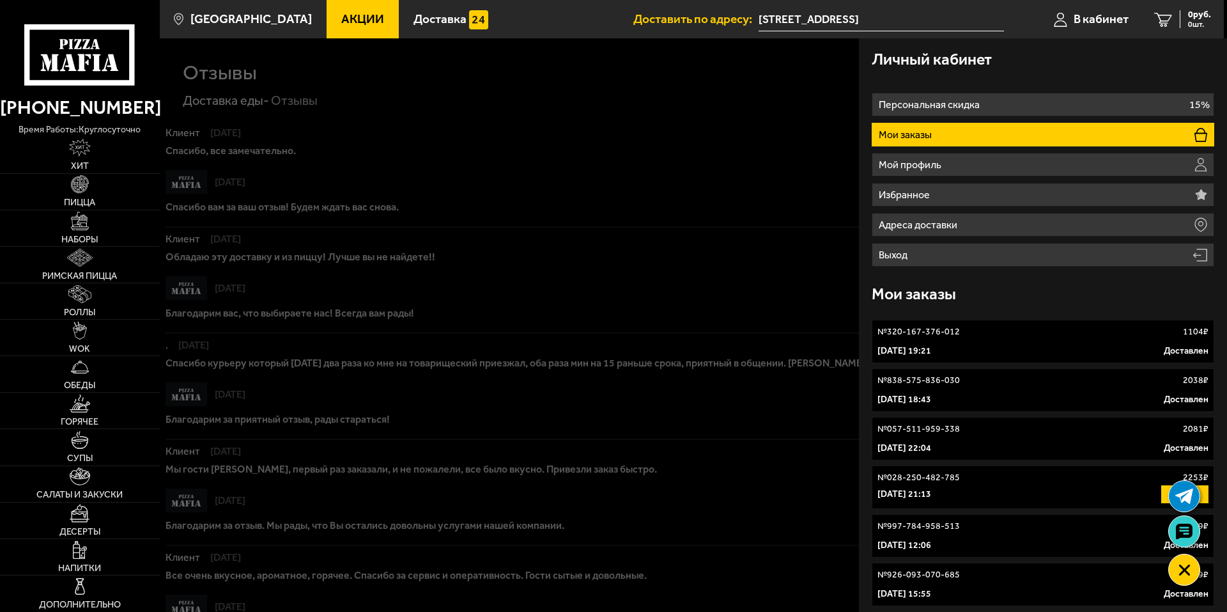
click at [536, 181] on div at bounding box center [773, 344] width 1227 height 612
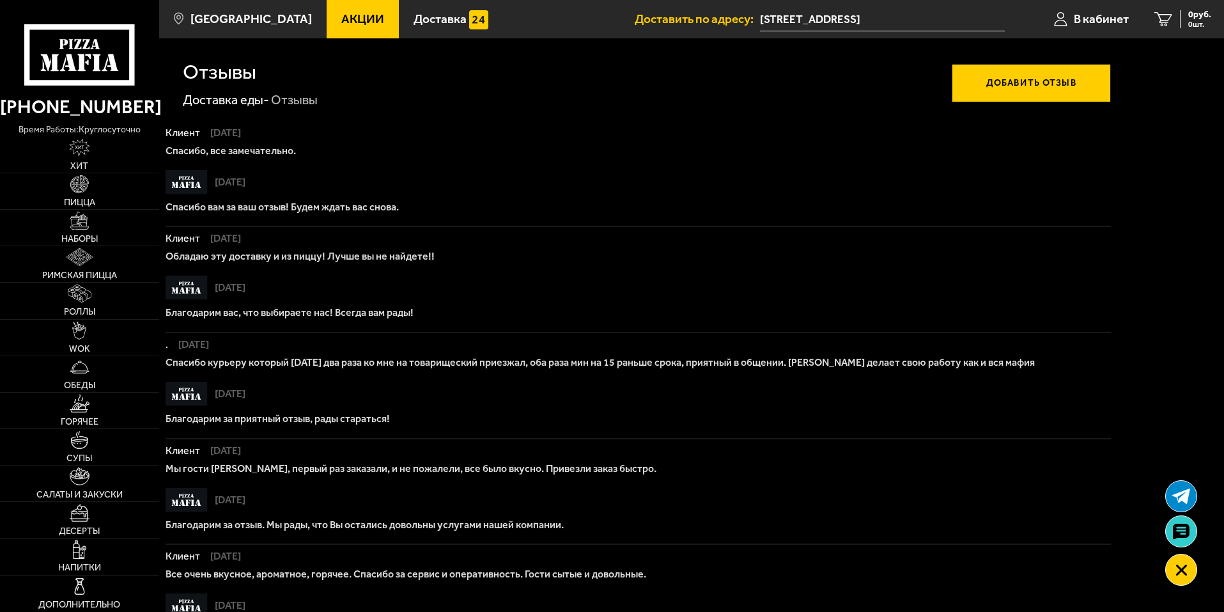
click at [1027, 74] on button "Добавить отзыв" at bounding box center [1031, 83] width 159 height 38
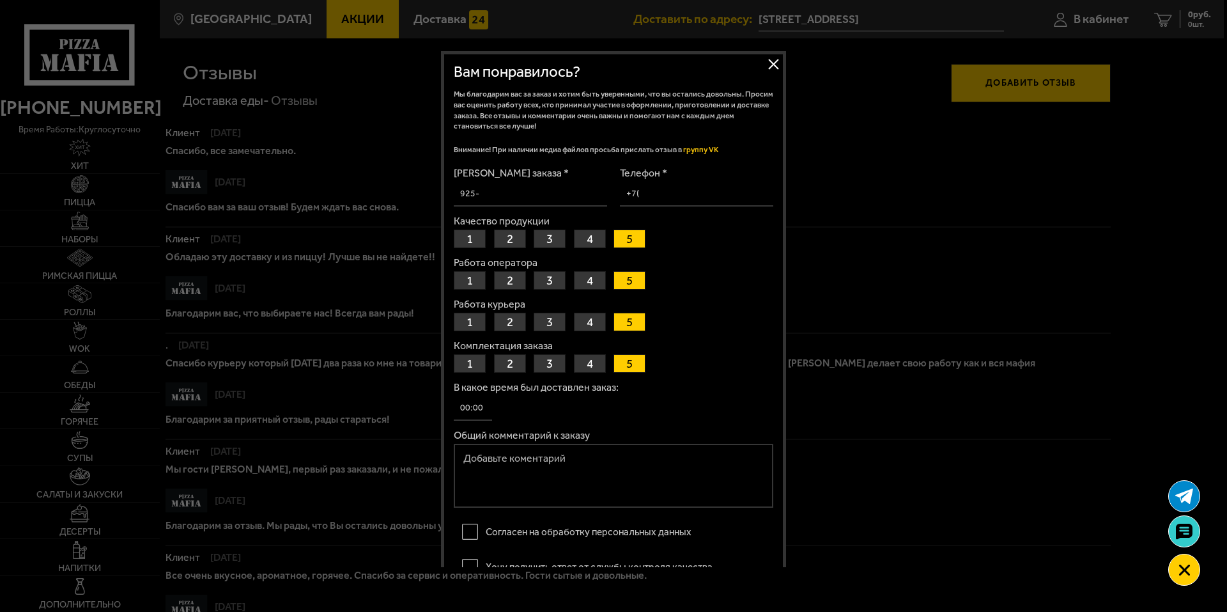
click at [509, 190] on input "[PERSON_NAME] заказа *" at bounding box center [530, 194] width 153 height 25
type input "320-167-376-012"
drag, startPoint x: 696, startPoint y: 193, endPoint x: 701, endPoint y: 201, distance: 9.8
click at [696, 193] on input "Телефон *" at bounding box center [696, 194] width 153 height 25
type input "[PHONE_NUMBER]"
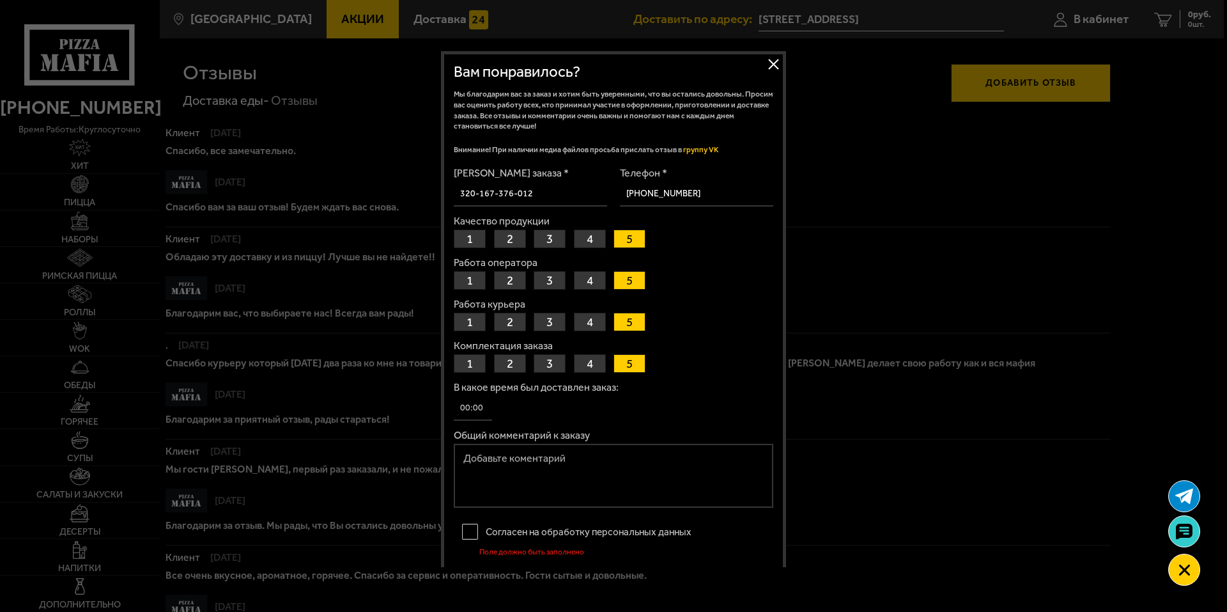
click at [467, 245] on button "1" at bounding box center [470, 238] width 32 height 19
click at [548, 280] on button "3" at bounding box center [550, 280] width 32 height 19
click at [635, 322] on button "5" at bounding box center [630, 322] width 32 height 19
click at [550, 364] on button "3" at bounding box center [550, 363] width 32 height 19
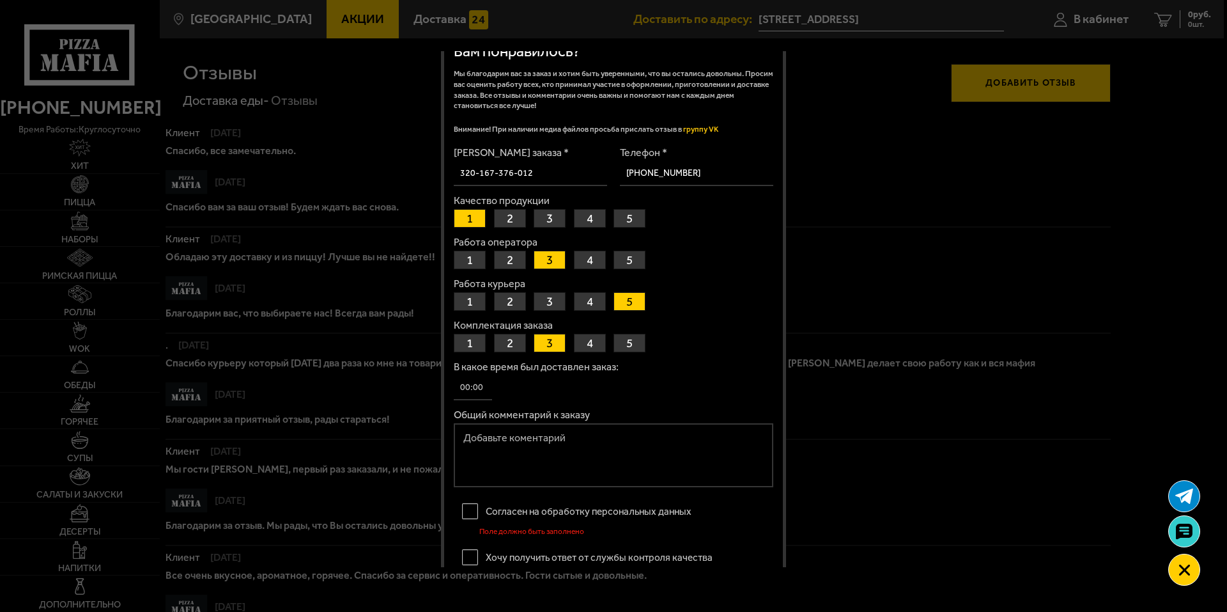
scroll to position [64, 0]
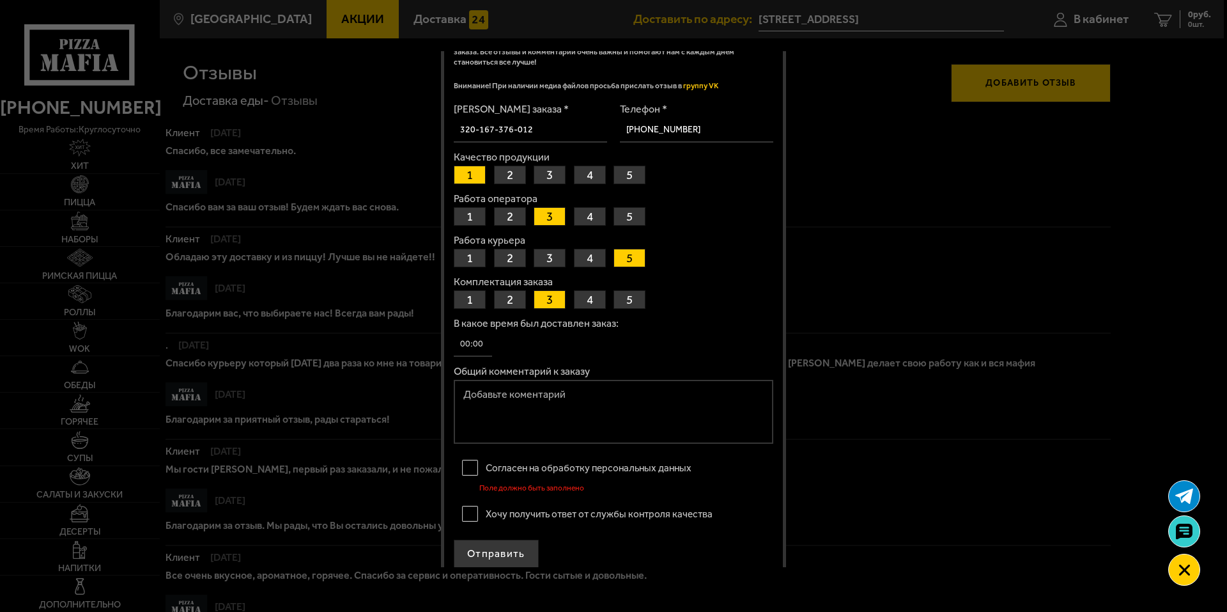
click at [473, 349] on input "В какое время был доставлен заказ:" at bounding box center [473, 344] width 38 height 25
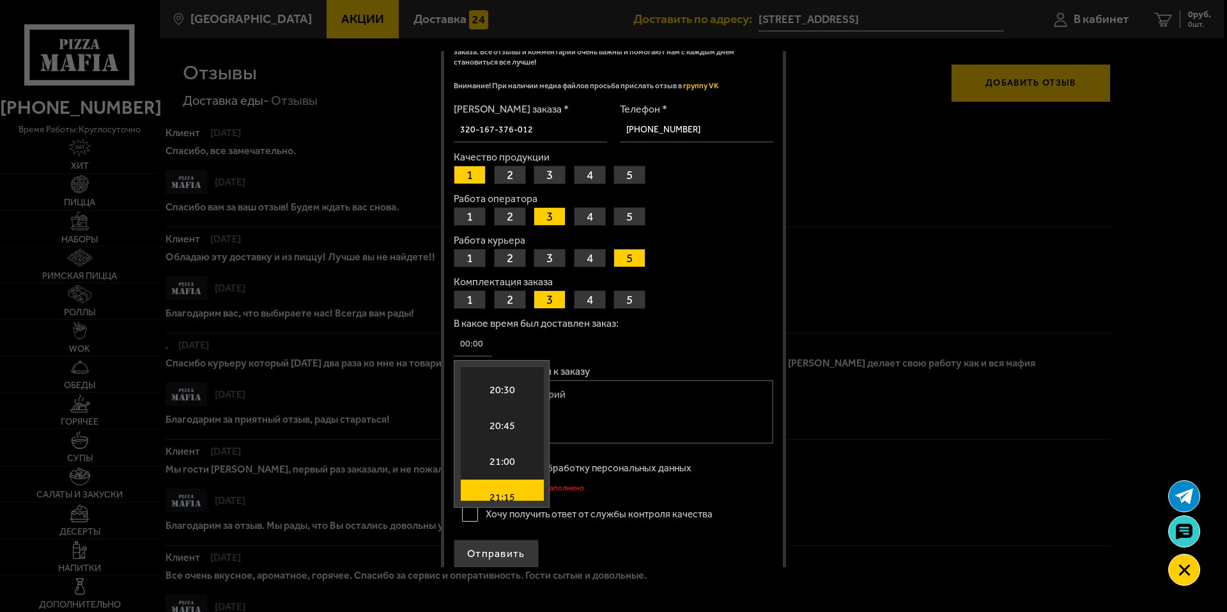
scroll to position [2895, 0]
click at [522, 417] on li "20:30" at bounding box center [502, 426] width 83 height 36
type input "20:30"
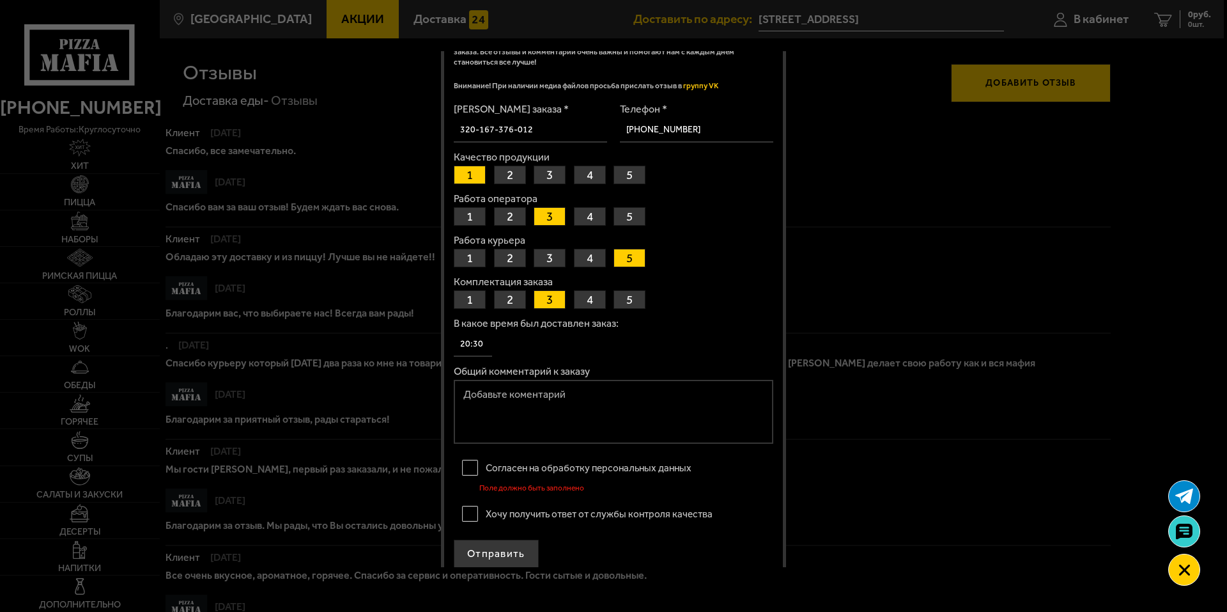
click at [502, 412] on textarea "Общий комментарий к заказу" at bounding box center [614, 412] width 320 height 64
click at [467, 466] on label "Согласен на обработку персональных данных" at bounding box center [614, 468] width 320 height 26
click at [0, 0] on input "Согласен на обработку персональных данных" at bounding box center [0, 0] width 0 height 0
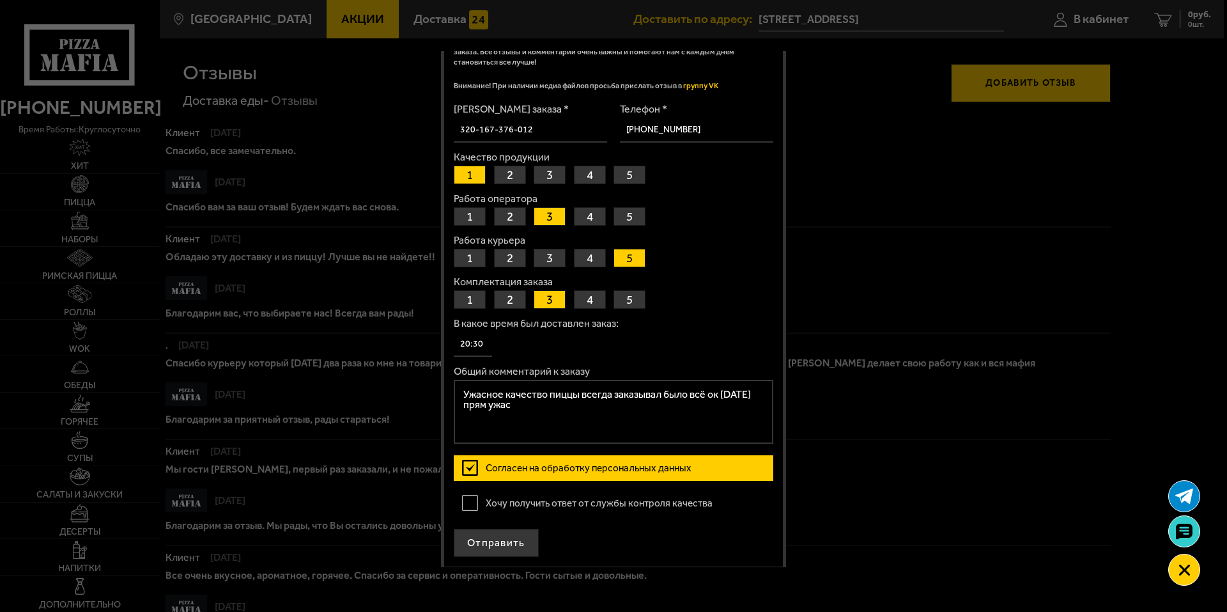
click at [468, 503] on label "Хочу получить ответ от службы контроля качества" at bounding box center [614, 503] width 320 height 26
click at [0, 0] on input "Хочу получить ответ от службы контроля качества" at bounding box center [0, 0] width 0 height 0
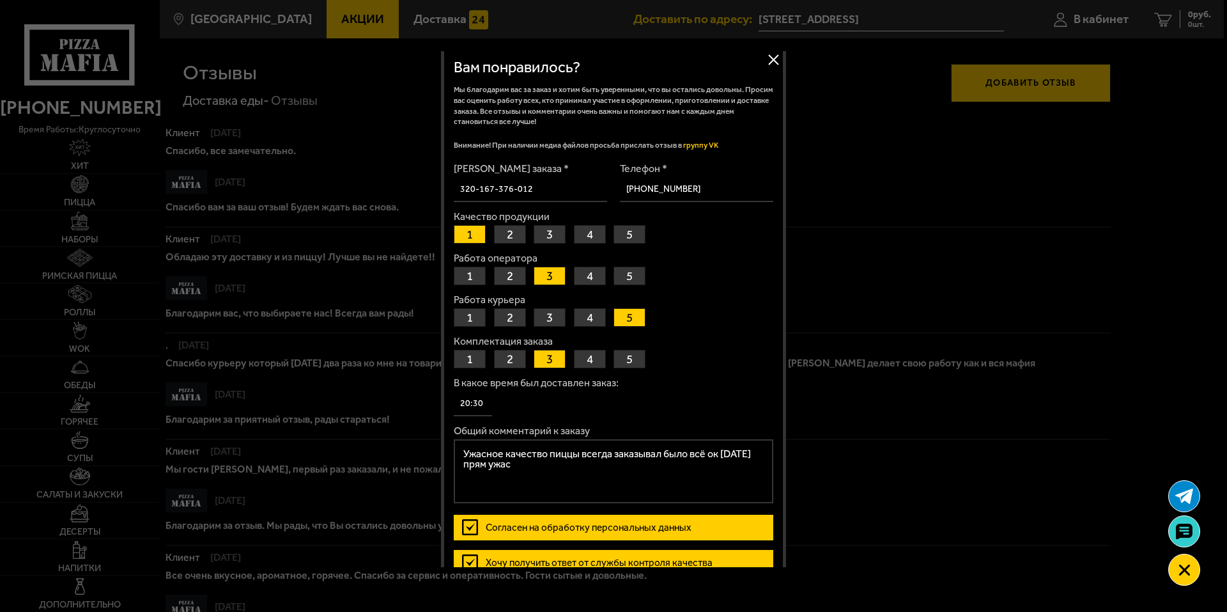
scroll to position [0, 0]
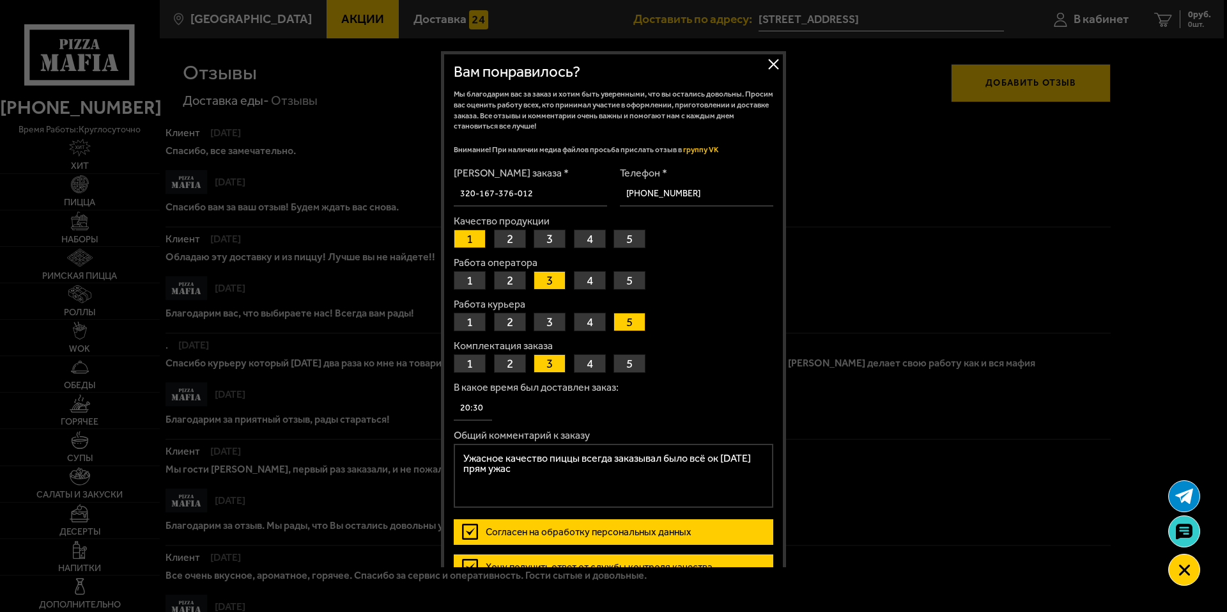
click at [534, 482] on textarea "Ужасное качество пиццы всегда заказывал было всё ок [DATE] прям ужас" at bounding box center [614, 476] width 320 height 64
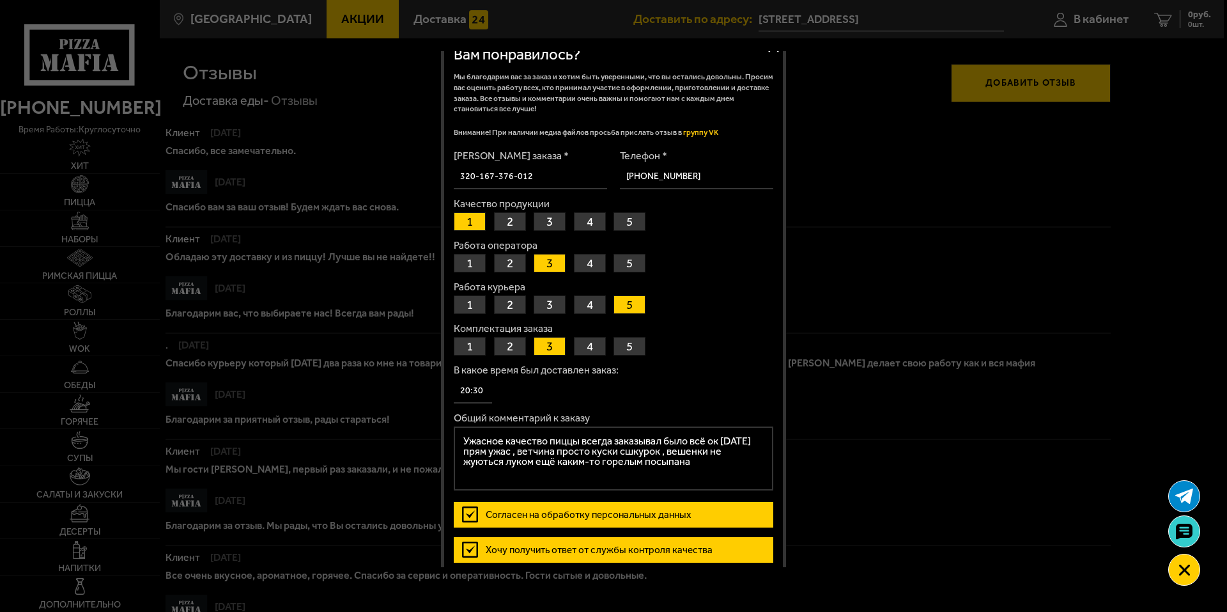
scroll to position [66, 0]
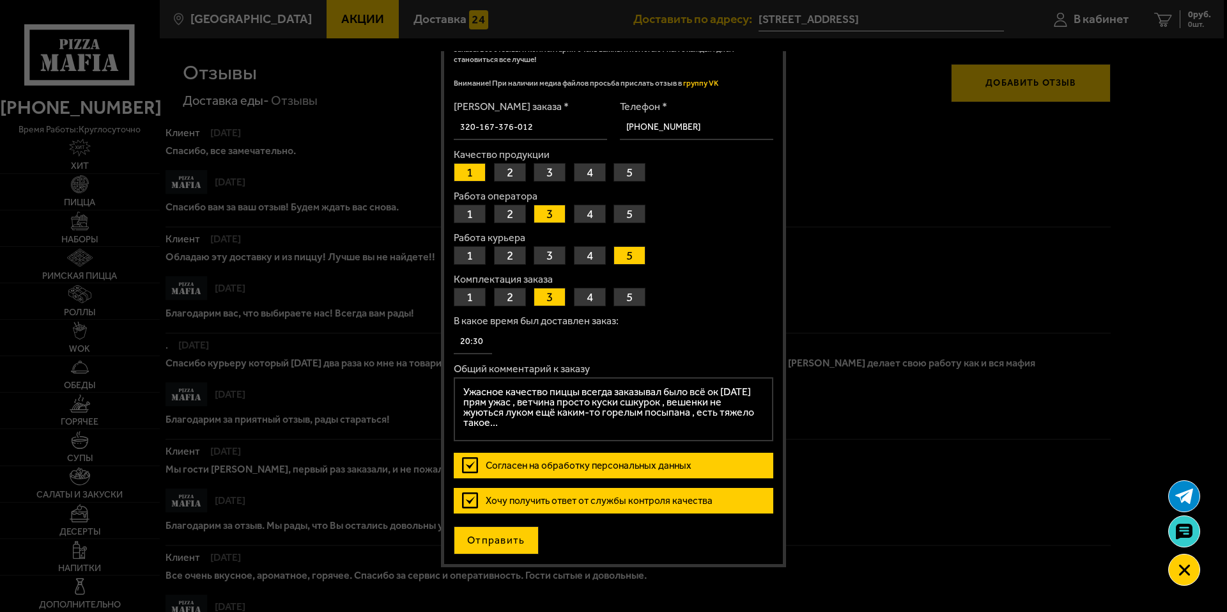
type textarea "Ужасное качество пиццы всегда заказывал было всё ок [DATE] прям ужас , ветчина …"
click at [495, 536] on button "Отправить" at bounding box center [496, 540] width 85 height 28
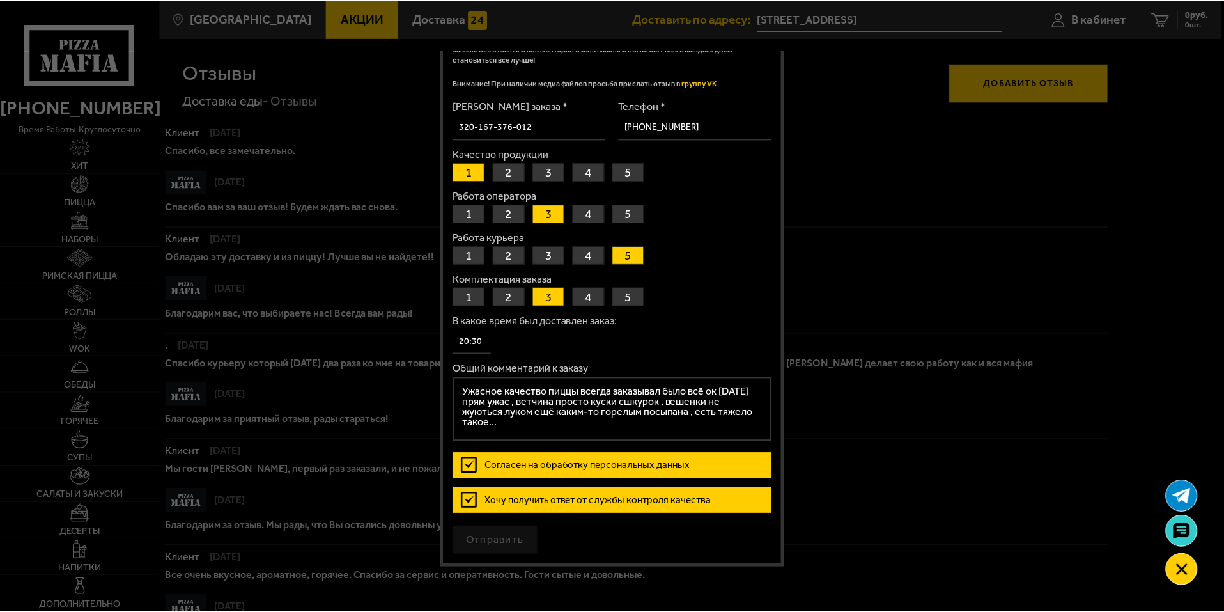
scroll to position [0, 0]
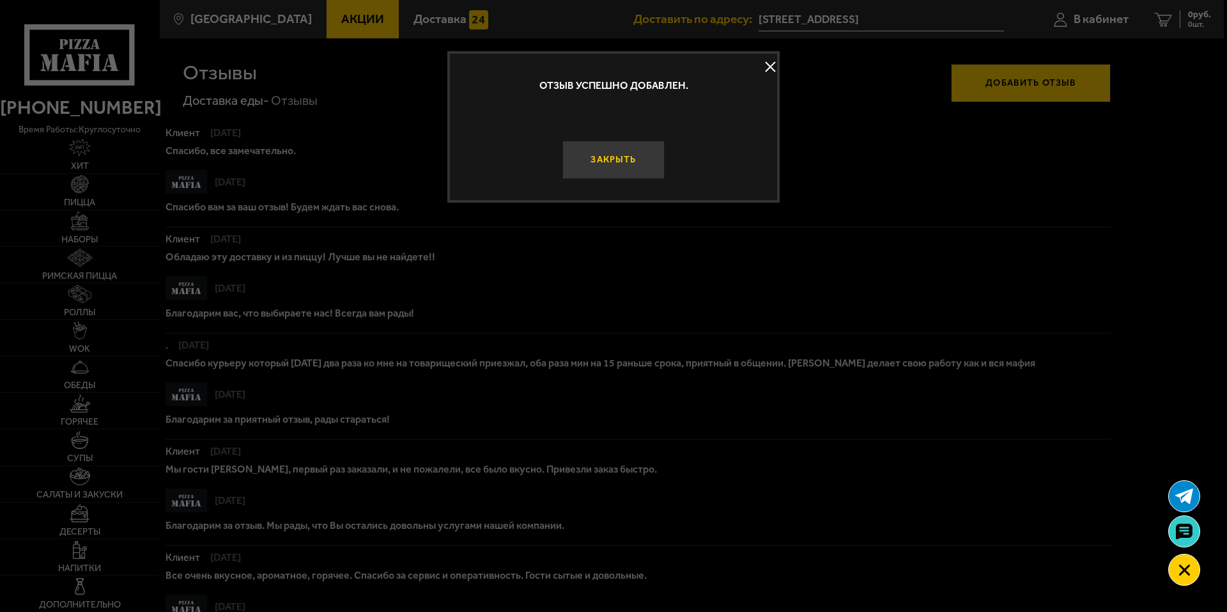
click at [607, 174] on button "Закрыть" at bounding box center [614, 160] width 102 height 38
